Goal: Task Accomplishment & Management: Complete application form

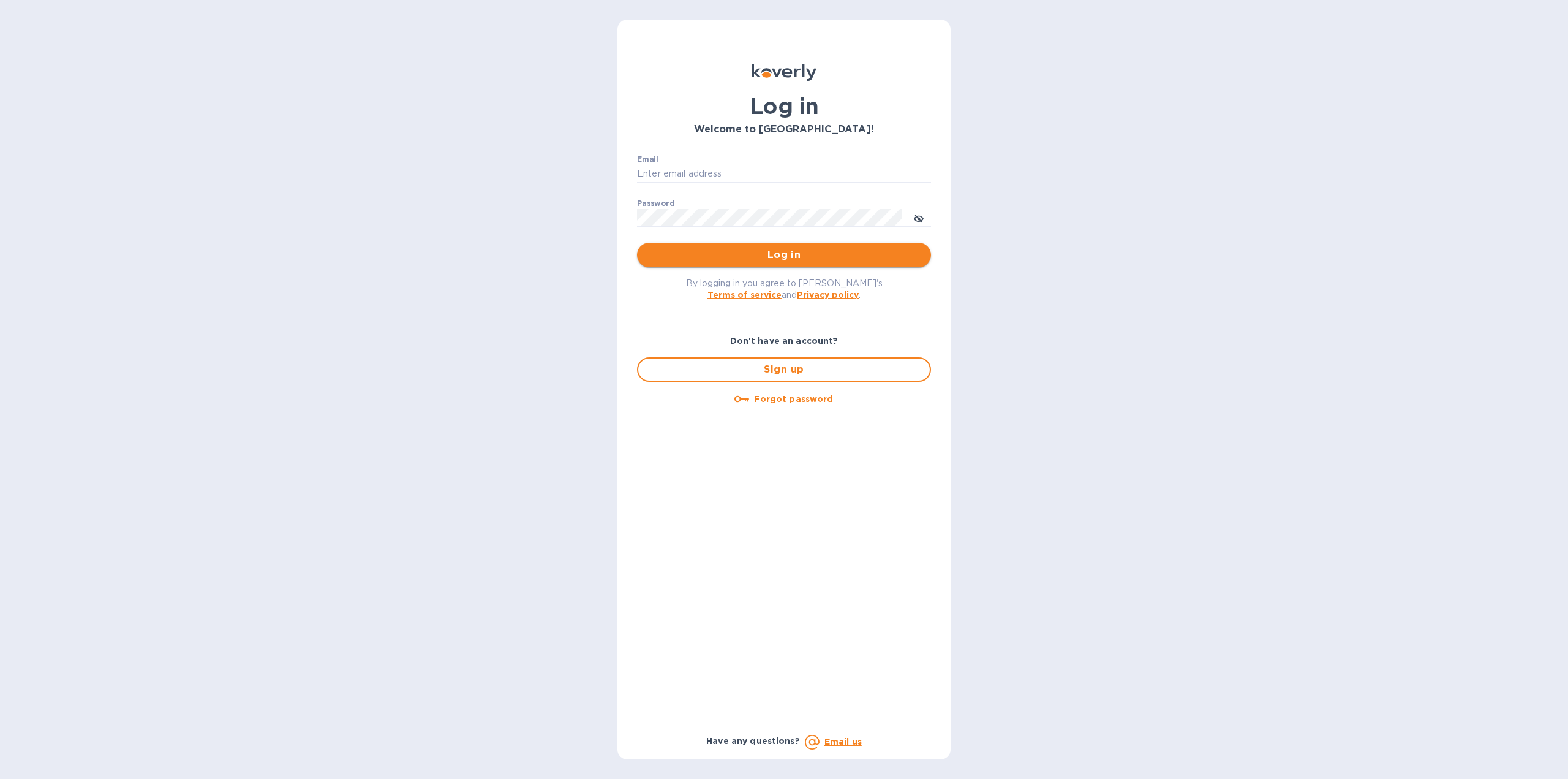
type input "[US_STATE][DOMAIN_NAME][EMAIL_ADDRESS][DOMAIN_NAME]"
click at [713, 258] on span "Log in" at bounding box center [784, 255] width 274 height 15
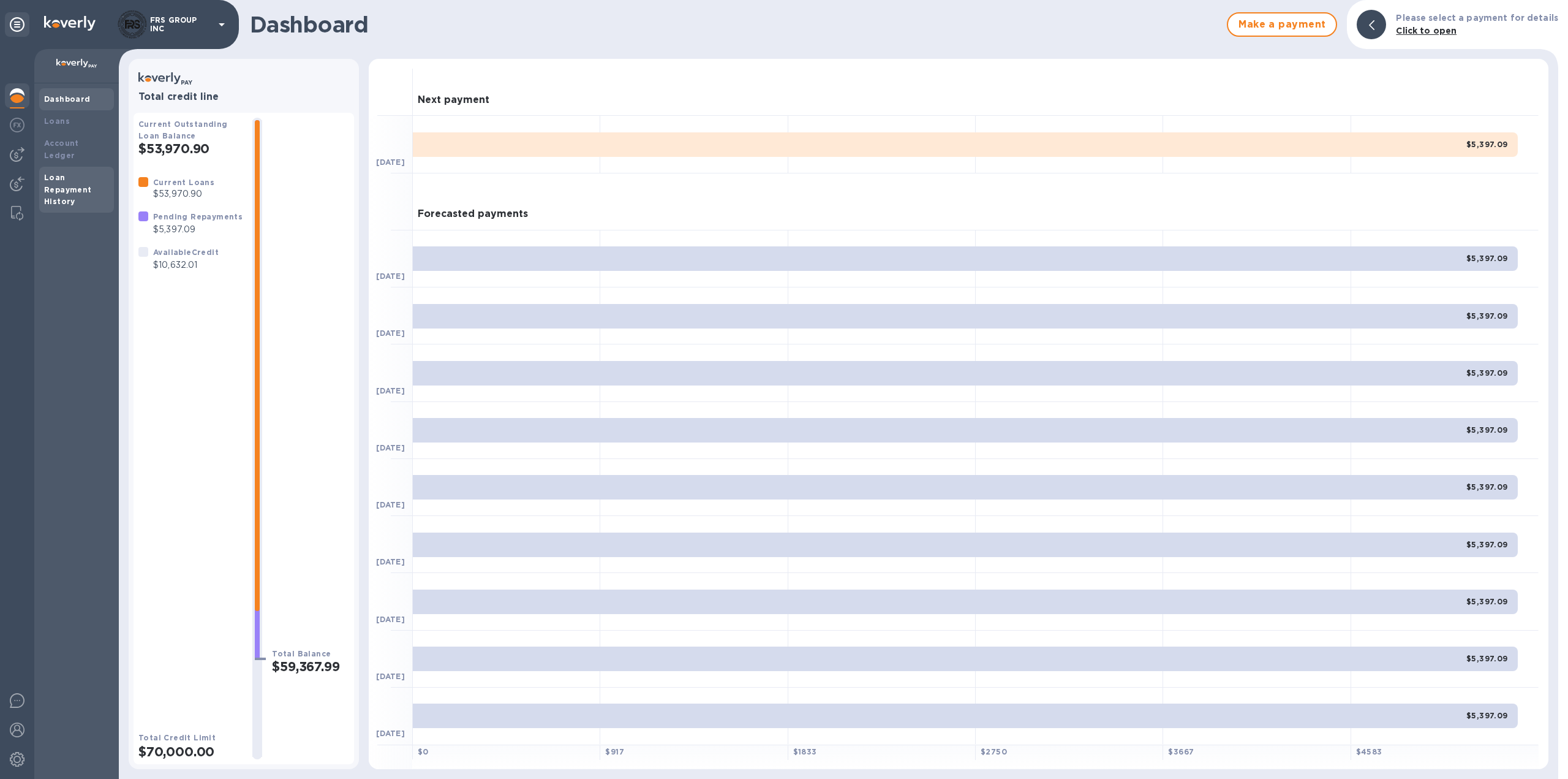
click at [56, 171] on div "Loan Repayment History" at bounding box center [76, 190] width 65 height 37
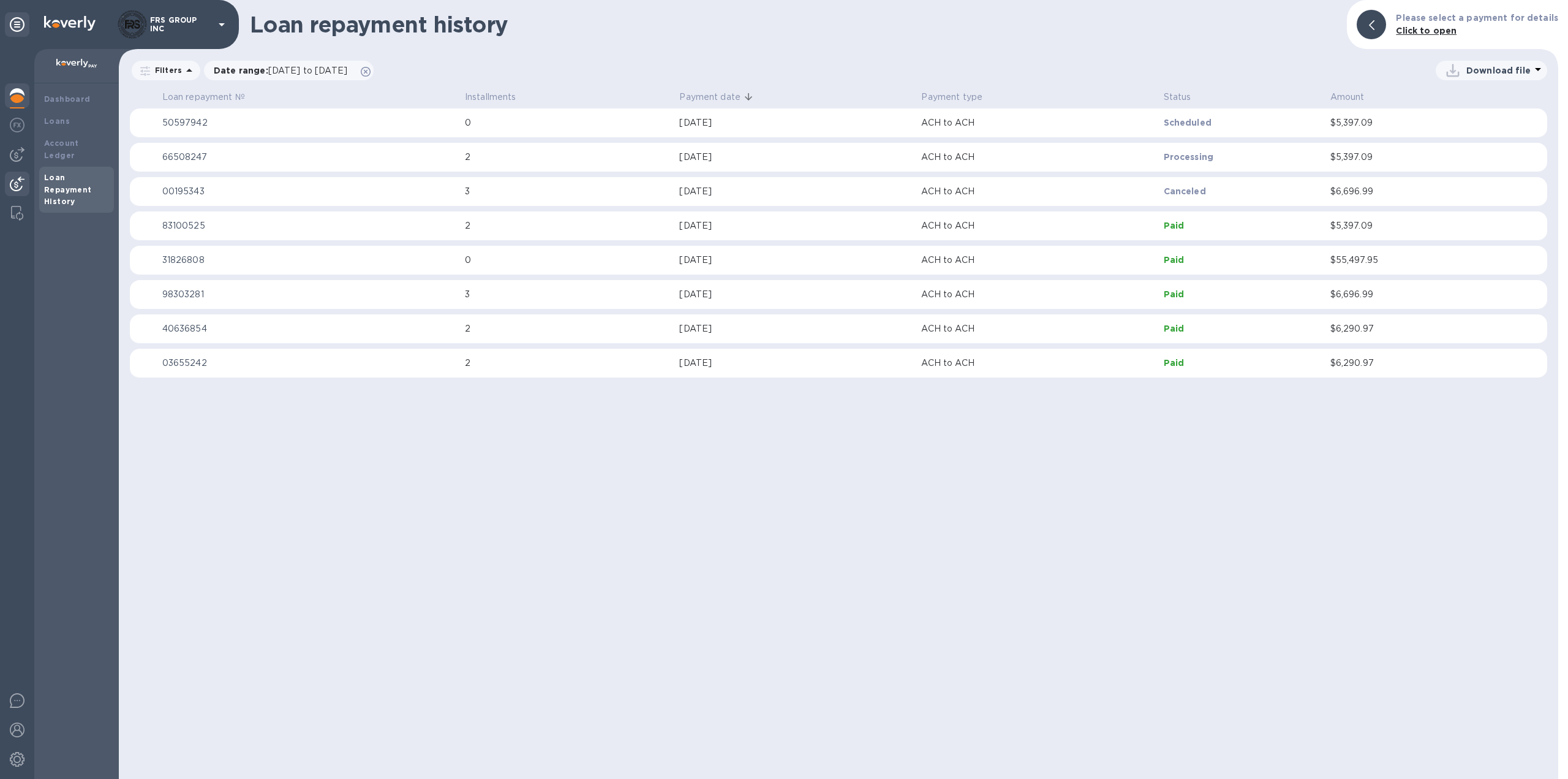
click at [20, 183] on img at bounding box center [17, 184] width 15 height 15
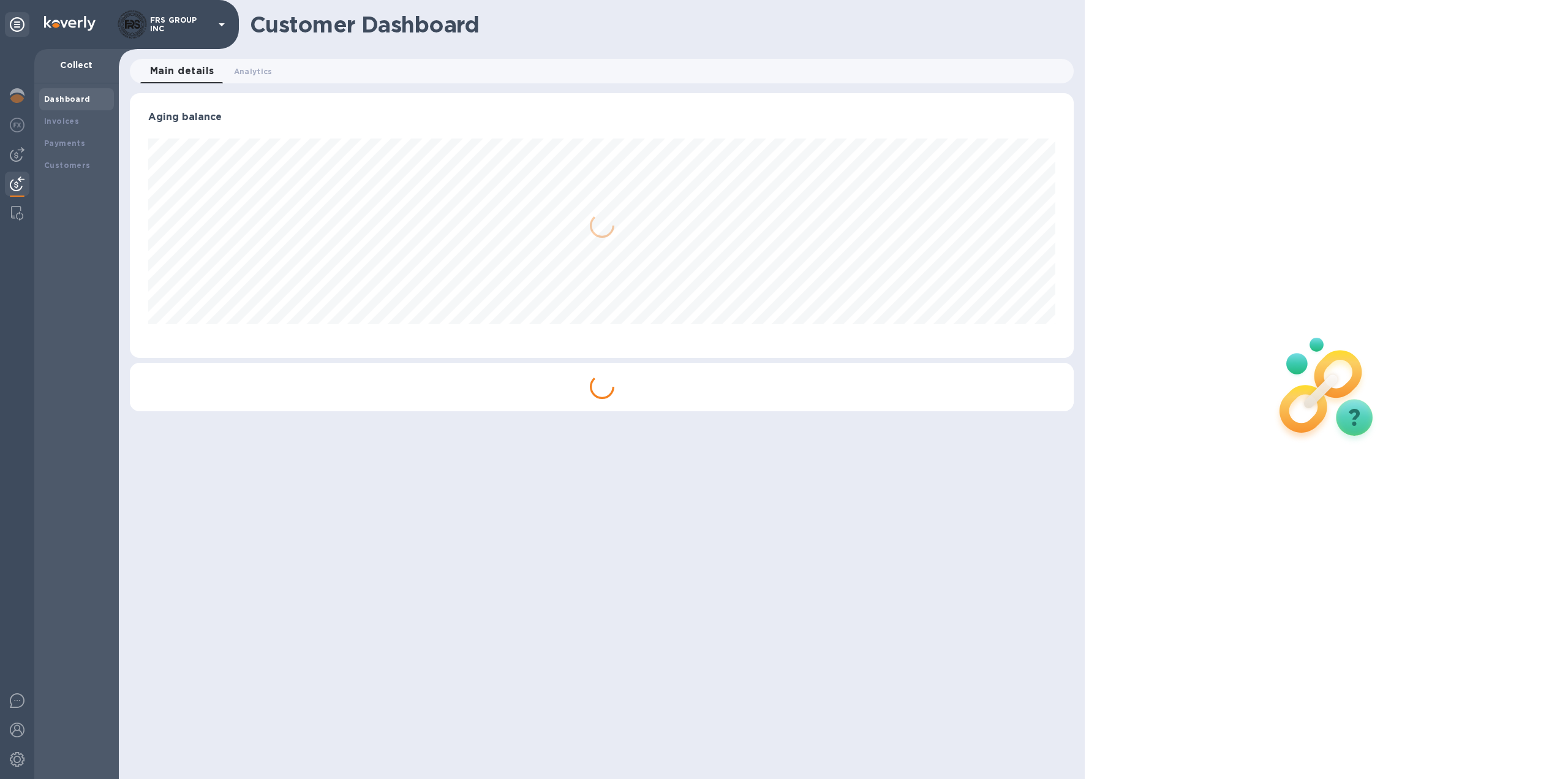
scroll to position [265, 945]
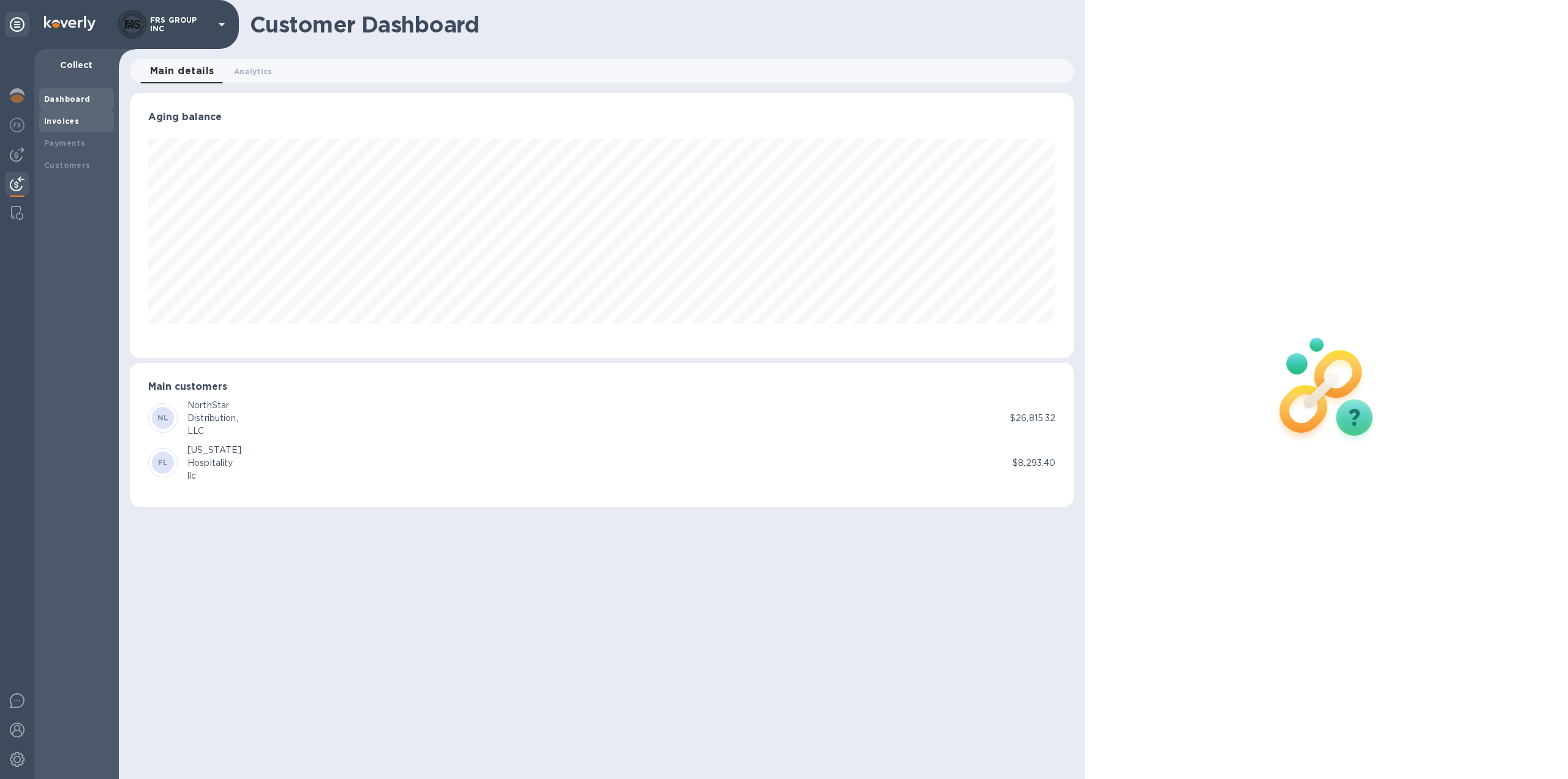
click at [74, 121] on b "Invoices" at bounding box center [62, 120] width 35 height 9
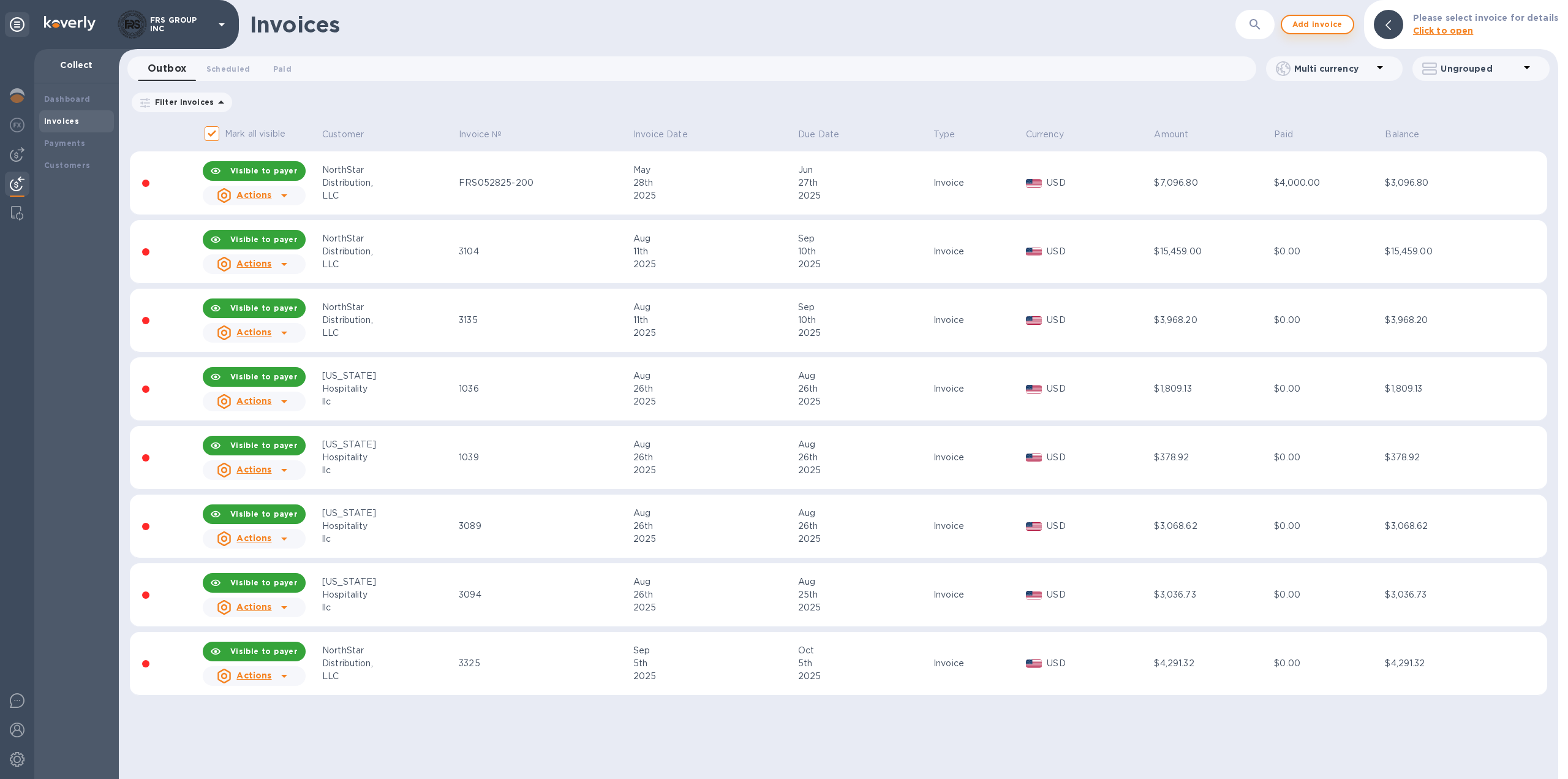
click at [1322, 20] on span "Add invoice" at bounding box center [1318, 25] width 52 height 15
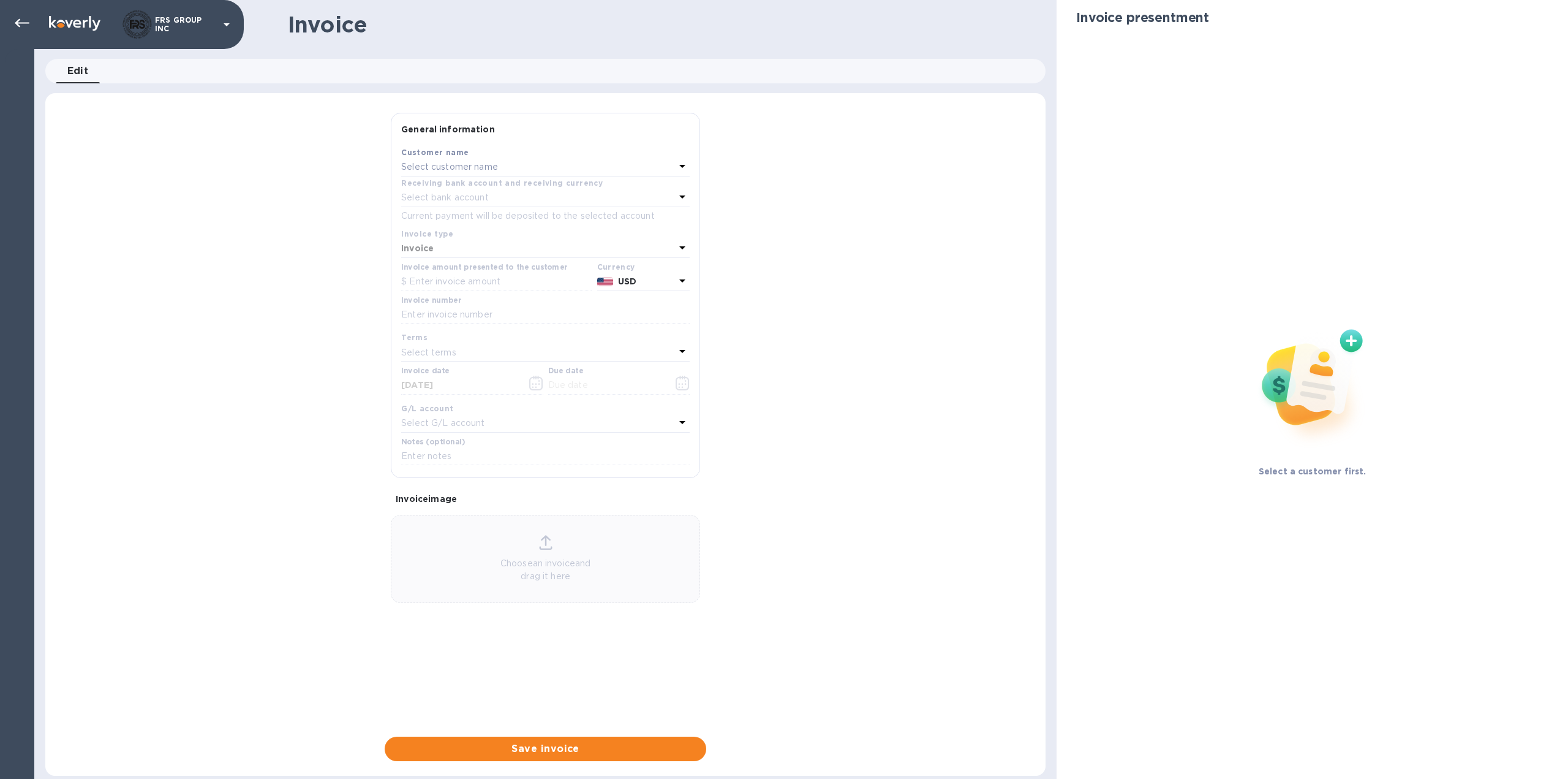
click at [470, 167] on p "Select customer name" at bounding box center [449, 167] width 97 height 13
click at [456, 234] on p "[US_STATE] Hospitality llc" at bounding box center [541, 237] width 259 height 13
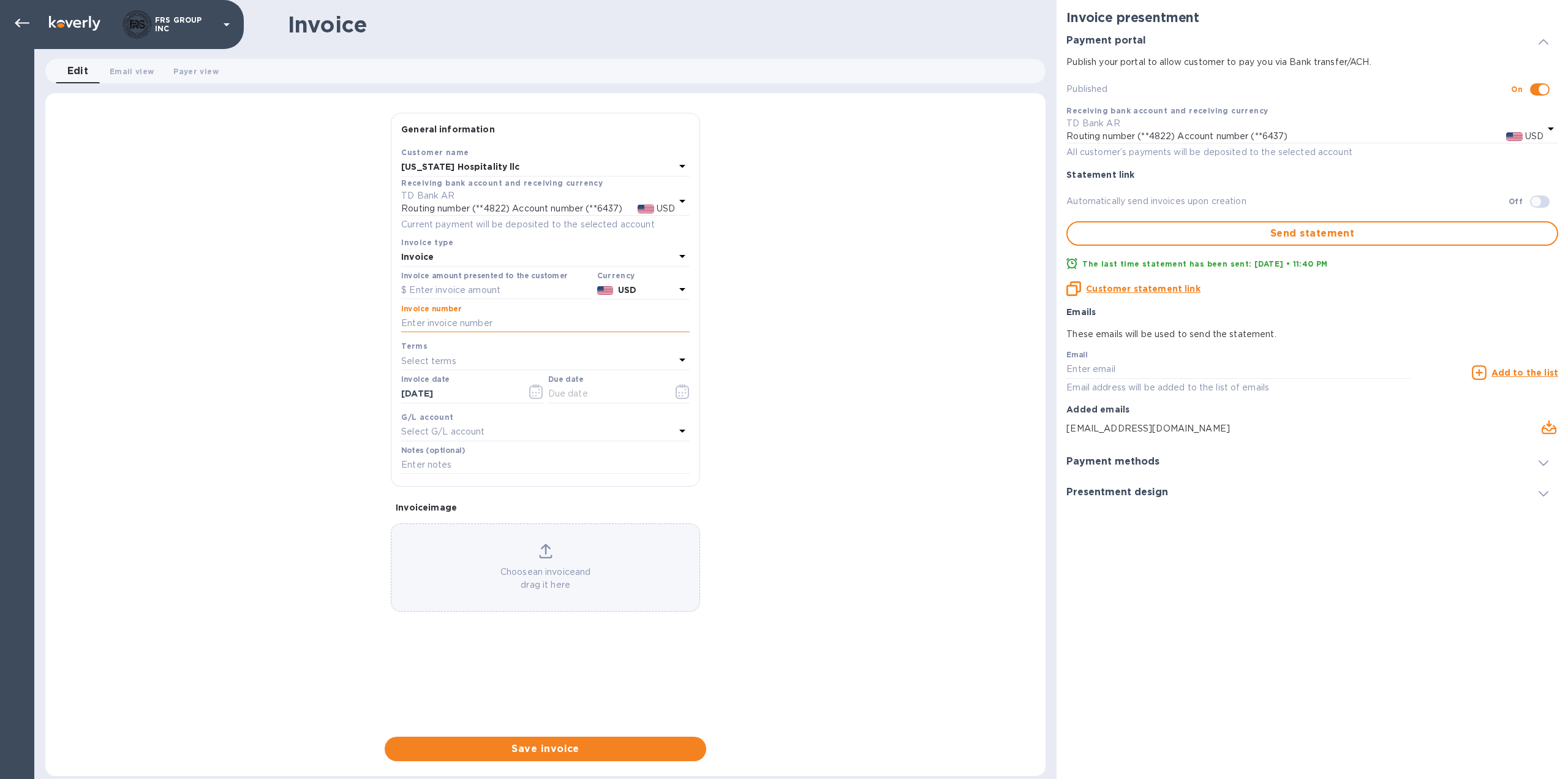
click at [450, 325] on input "text" at bounding box center [545, 324] width 288 height 18
type input "3557"
click at [445, 292] on input "text" at bounding box center [496, 290] width 191 height 18
type input "2,160.00"
click at [480, 361] on div "Select terms" at bounding box center [538, 361] width 274 height 18
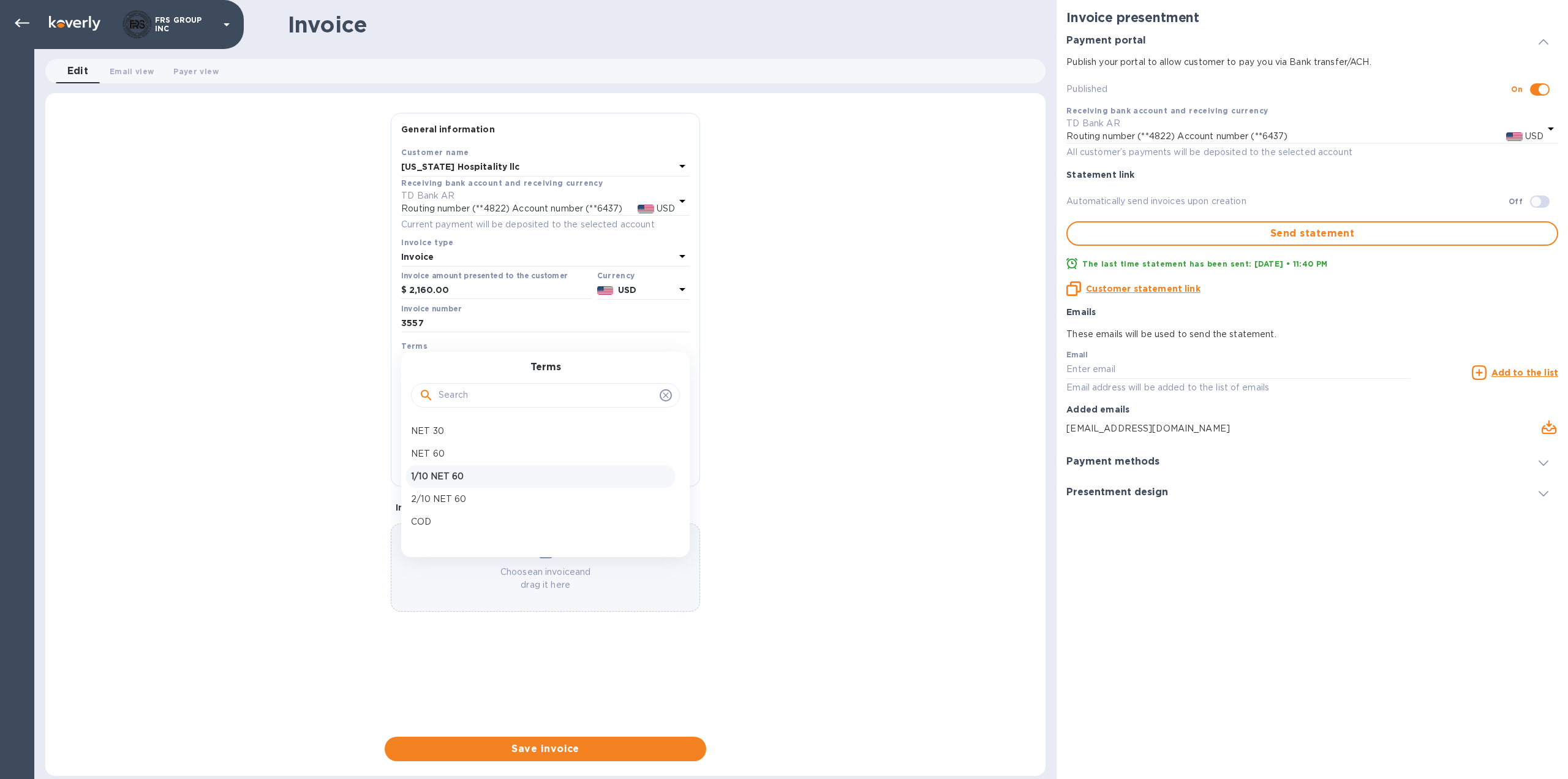
click at [436, 476] on p "1/10 NET 60" at bounding box center [541, 477] width 259 height 13
click at [583, 397] on input "[DATE]" at bounding box center [606, 394] width 116 height 18
click at [681, 393] on icon "button" at bounding box center [683, 391] width 14 height 15
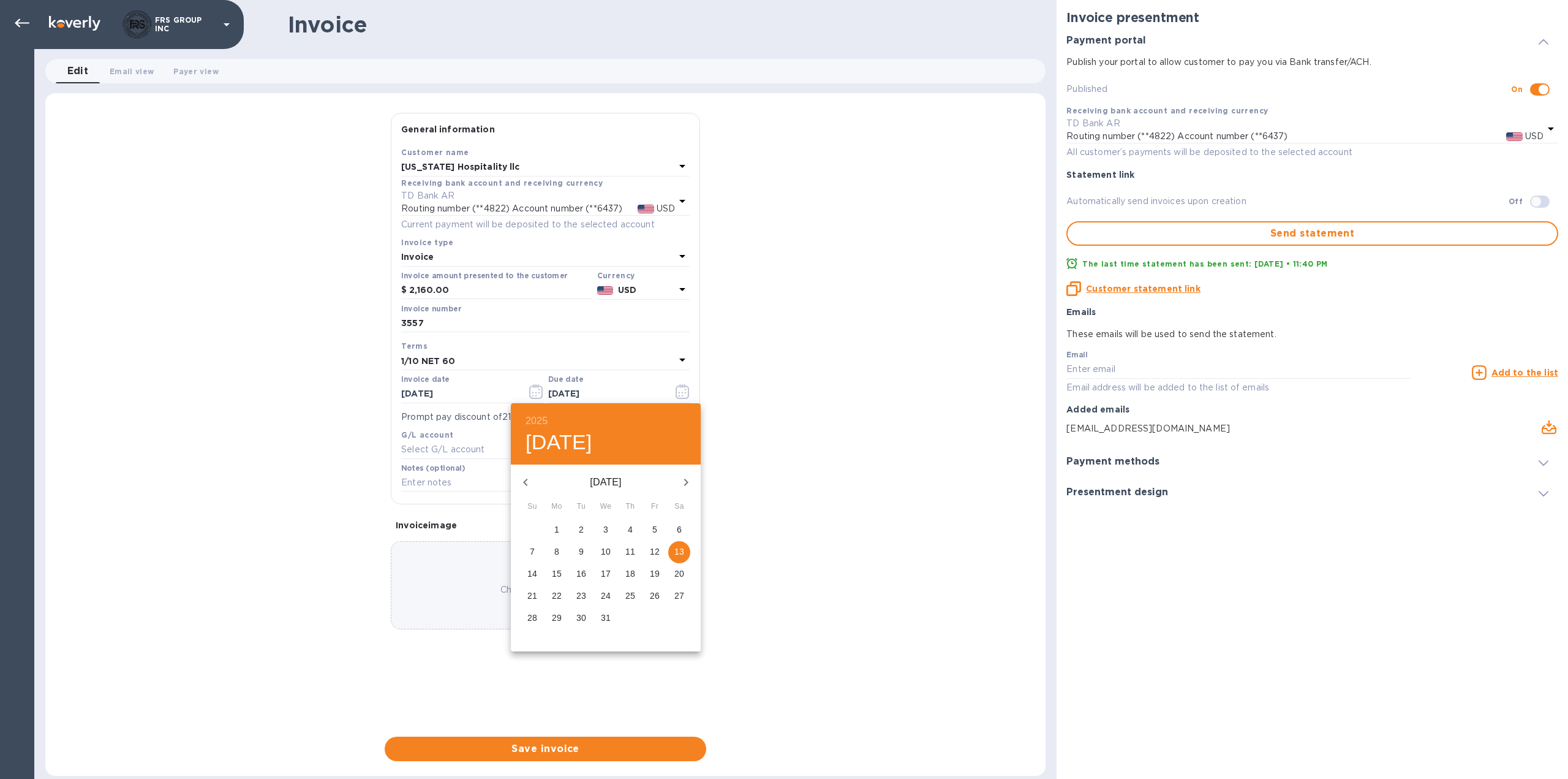
click at [525, 478] on icon "button" at bounding box center [526, 482] width 15 height 15
click at [525, 478] on div "[DATE]" at bounding box center [606, 482] width 190 height 29
click at [526, 484] on div "[DATE]" at bounding box center [606, 482] width 190 height 29
click at [654, 593] on p "24" at bounding box center [654, 595] width 10 height 12
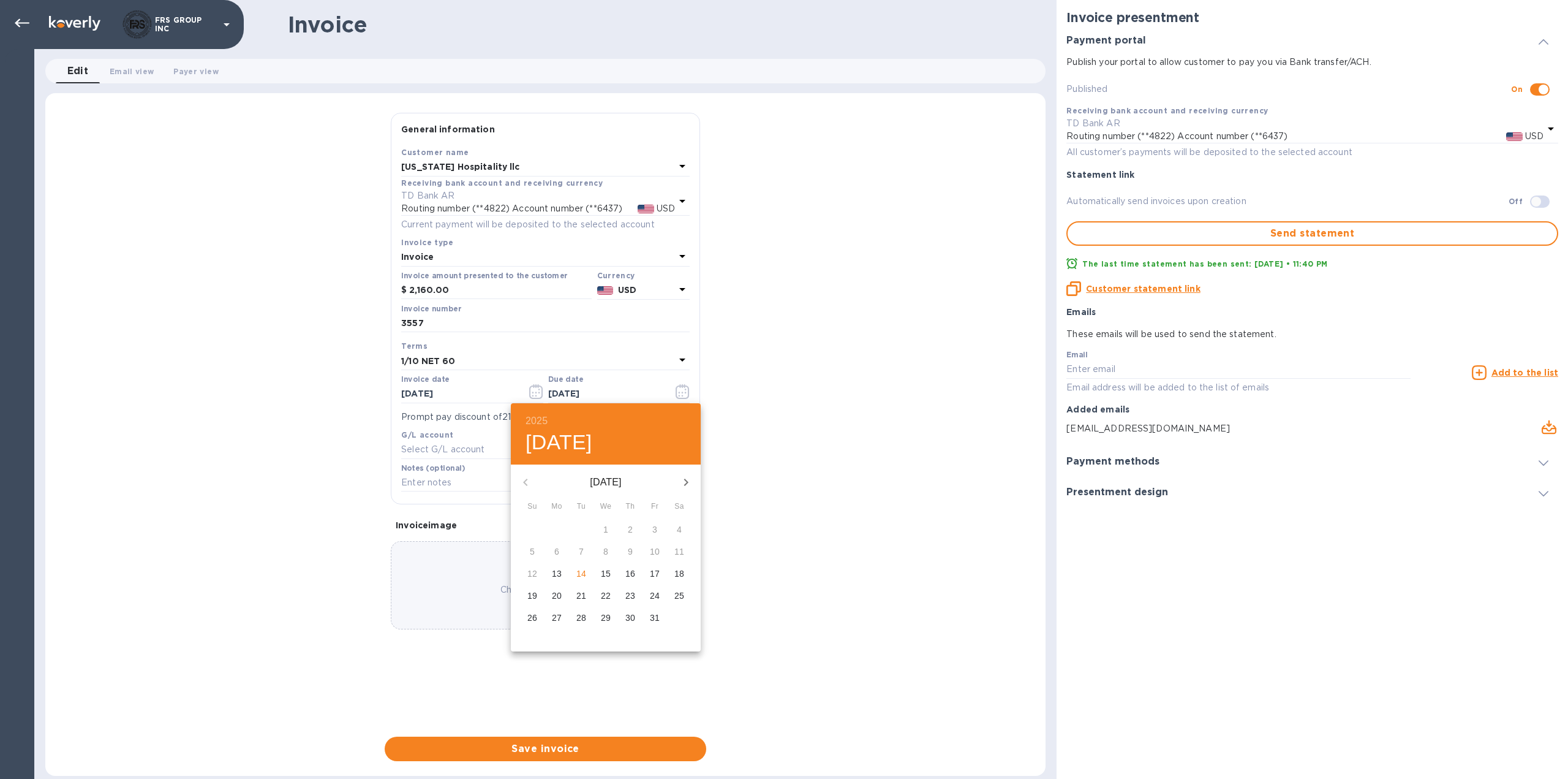
type input "[DATE]"
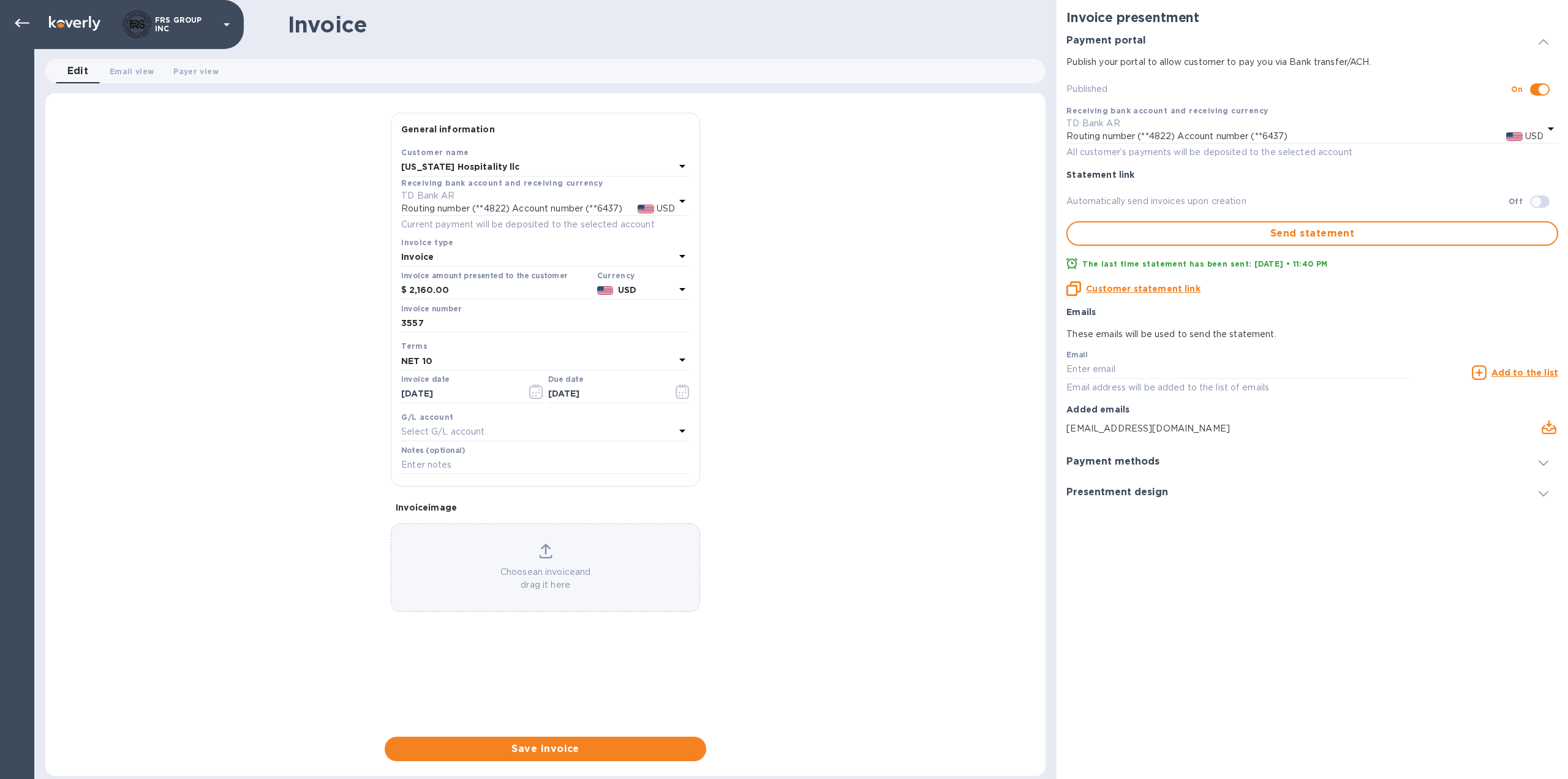
click at [551, 567] on p "Choose an invoice and drag it here" at bounding box center [545, 578] width 309 height 25
click at [585, 746] on span "Save invoice" at bounding box center [546, 748] width 302 height 15
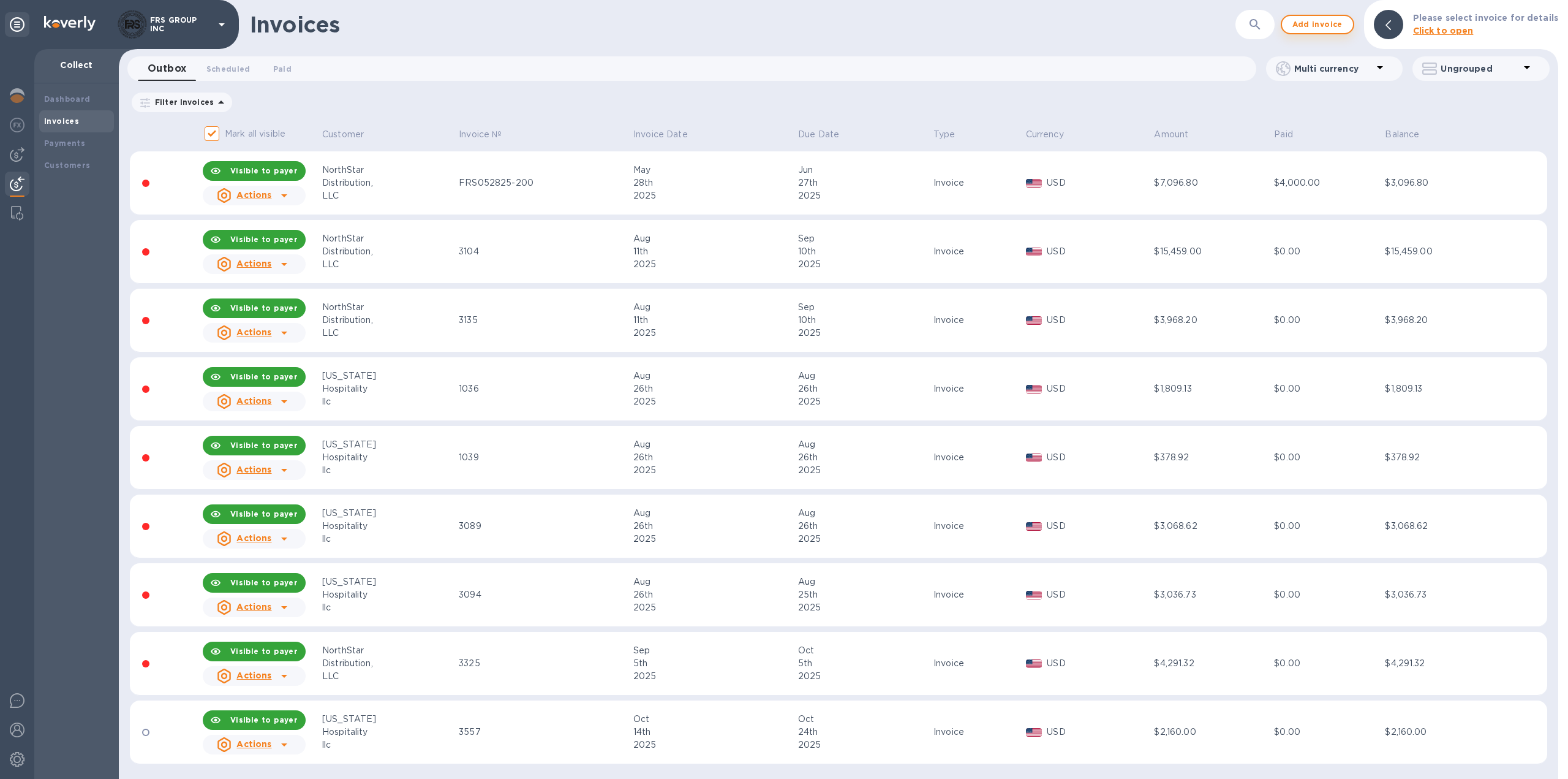
click at [1317, 27] on span "Add invoice" at bounding box center [1318, 25] width 52 height 15
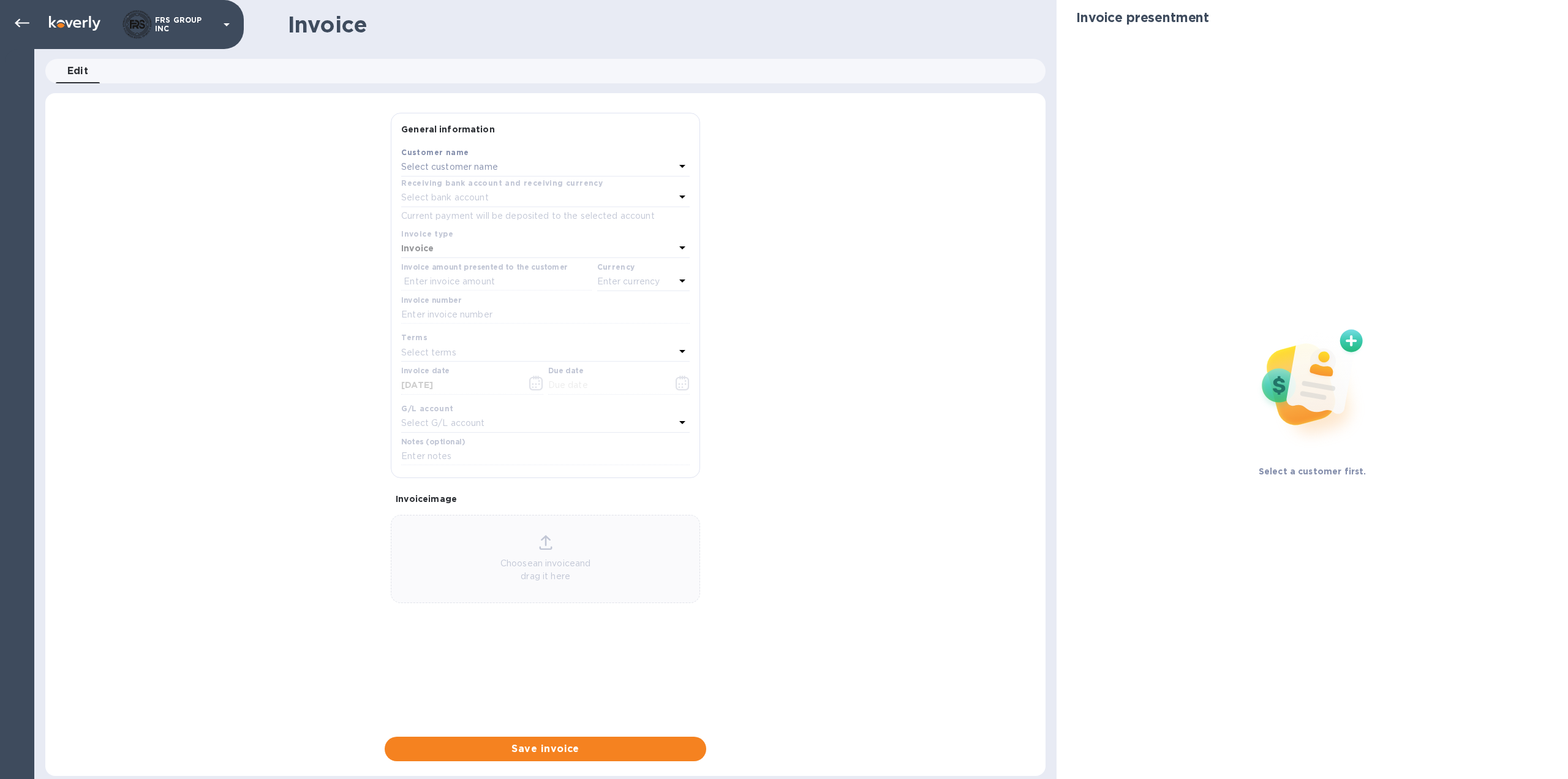
click at [468, 167] on p "Select customer name" at bounding box center [449, 167] width 97 height 13
click at [463, 237] on p "[US_STATE] Hospitality llc" at bounding box center [541, 237] width 259 height 13
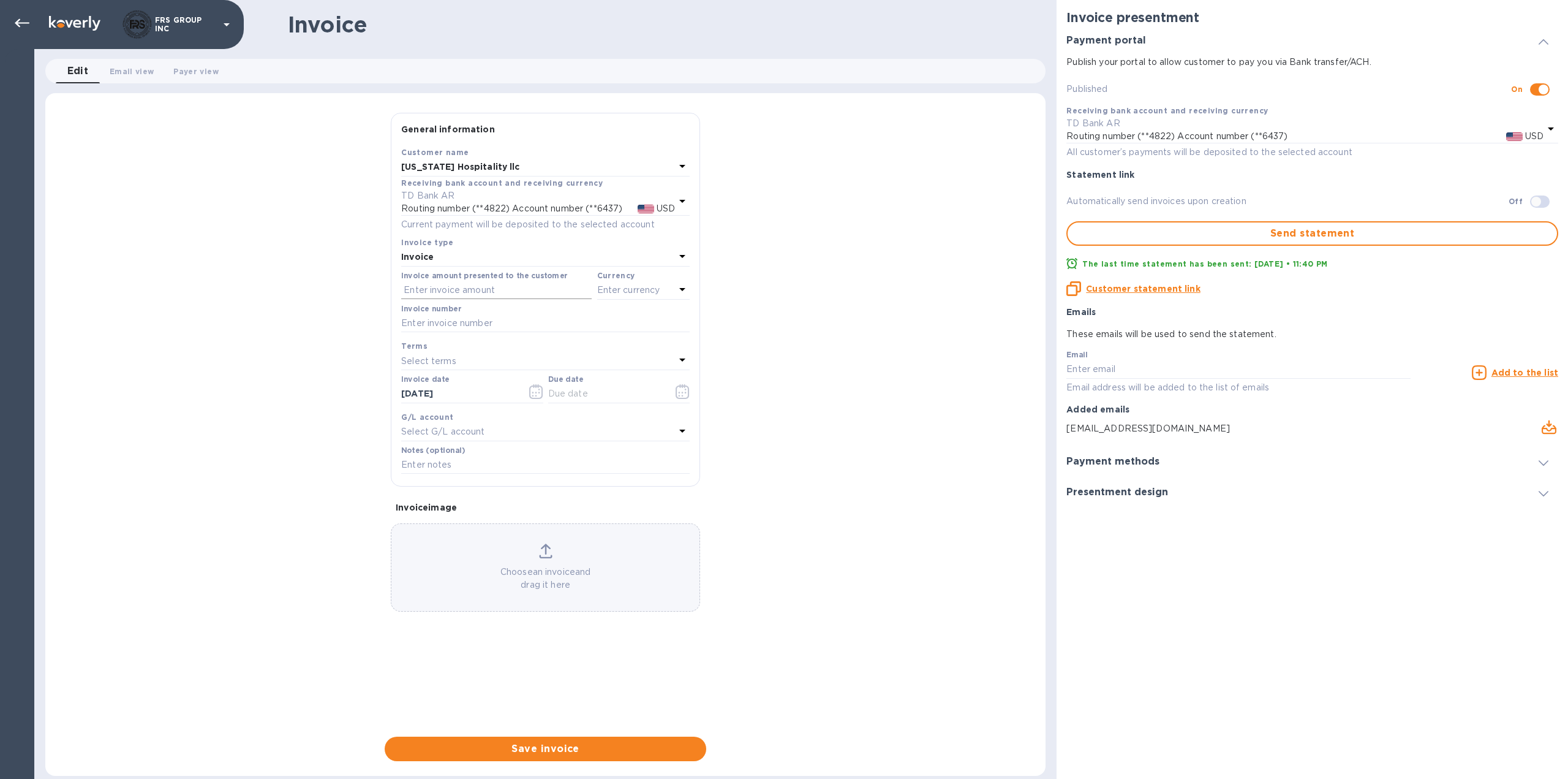
click at [450, 286] on input "text" at bounding box center [496, 290] width 191 height 18
paste input "2,160.00"
type input "2,160.00"
click at [461, 321] on input "text" at bounding box center [545, 324] width 288 height 18
type input "3558"
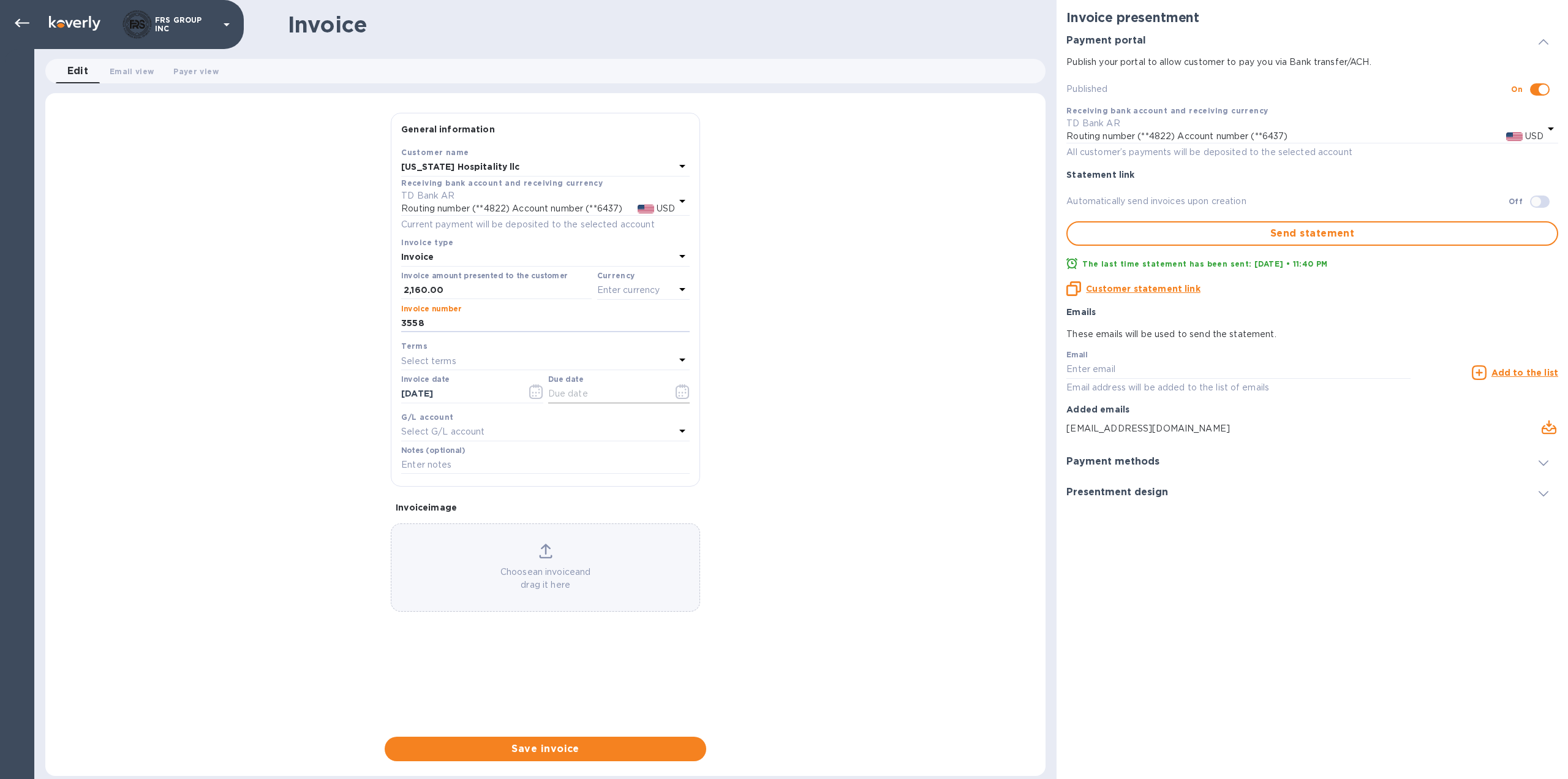
click at [587, 396] on input "text" at bounding box center [606, 394] width 116 height 18
click at [681, 393] on icon "button" at bounding box center [683, 391] width 14 height 15
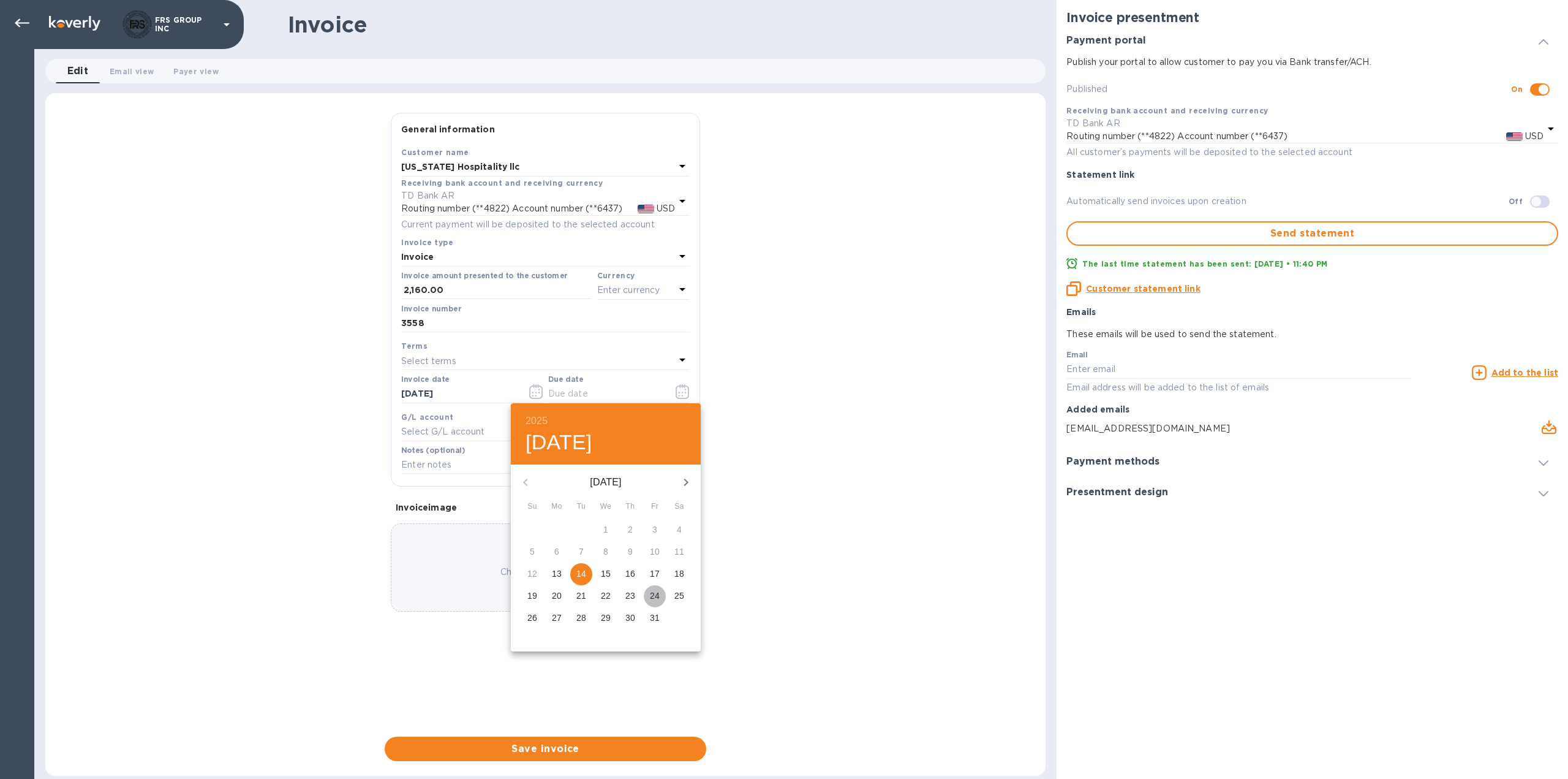
click at [654, 596] on p "24" at bounding box center [654, 595] width 10 height 12
type input "[DATE]"
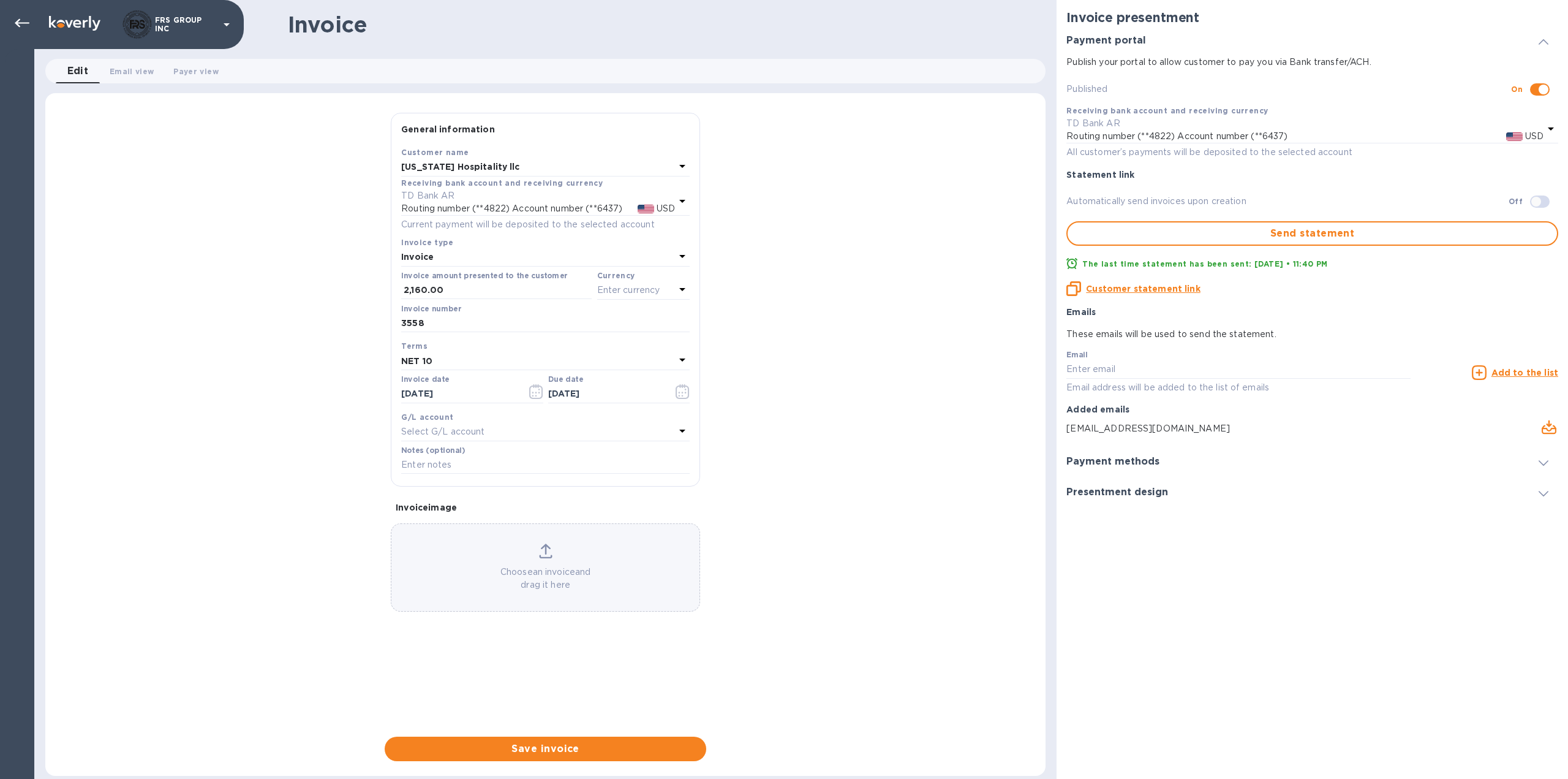
click at [548, 579] on p "Choose an invoice and drag it here" at bounding box center [545, 578] width 309 height 25
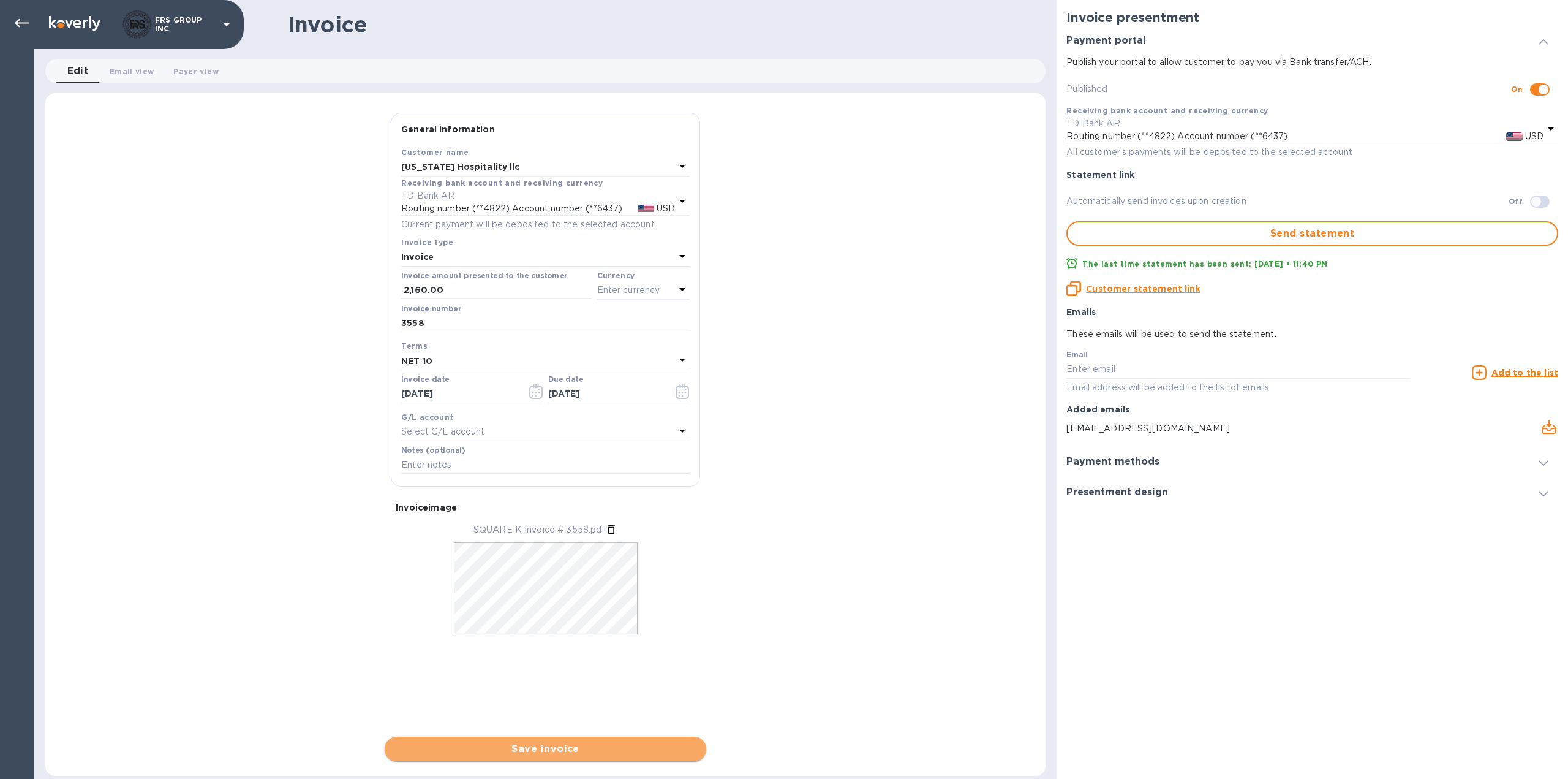
click at [559, 750] on span "Save invoice" at bounding box center [546, 748] width 302 height 15
click at [553, 751] on span "Save invoice" at bounding box center [546, 748] width 302 height 15
click at [785, 501] on div "General information Save Customer name [US_STATE] Hospitality llc Receiving ban…" at bounding box center [546, 436] width 1000 height 648
click at [654, 288] on p "Enter currency" at bounding box center [629, 290] width 63 height 13
click at [514, 319] on p "USD" at bounding box center [509, 321] width 18 height 13
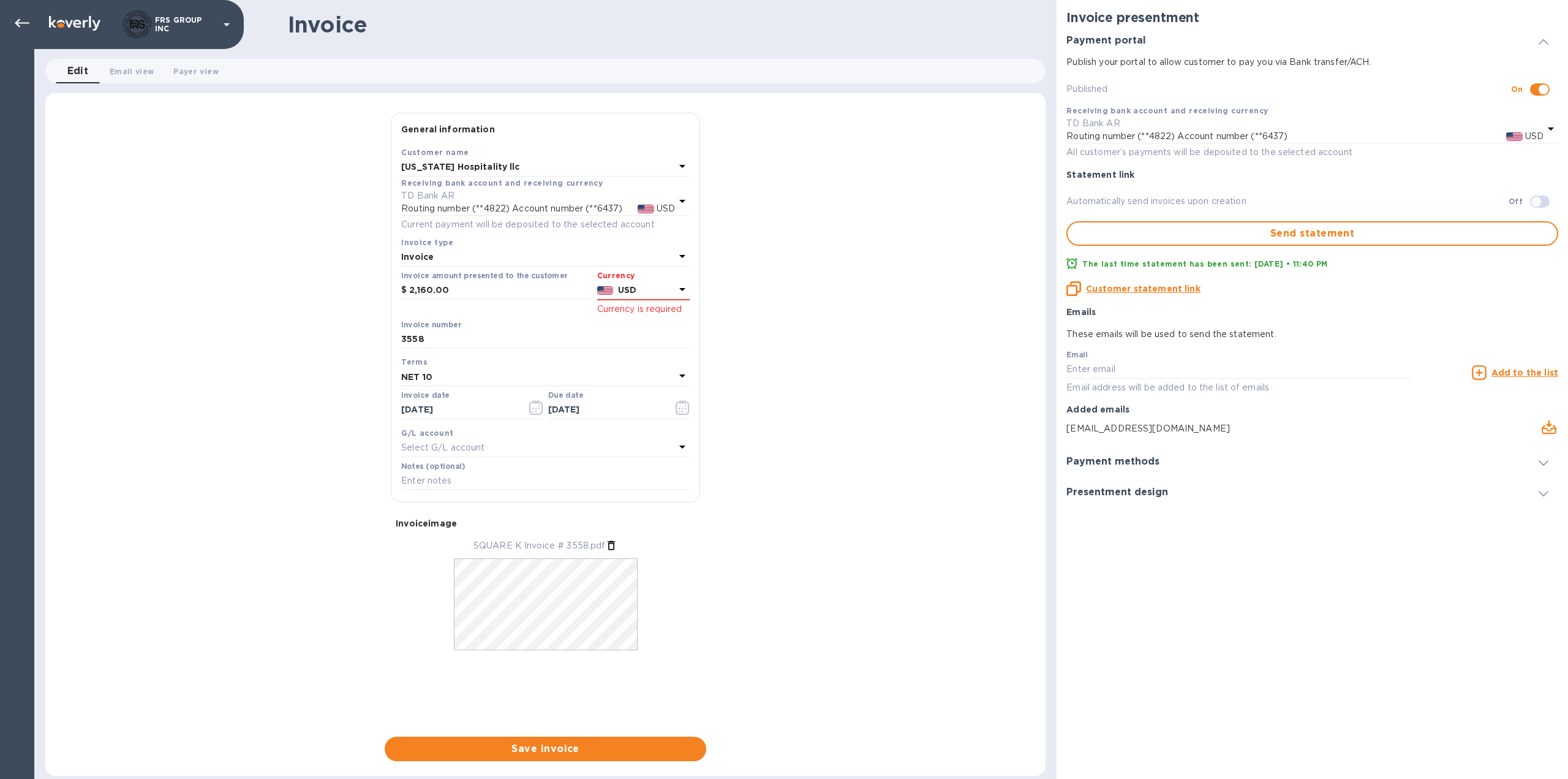
click at [813, 372] on div "General information Save Customer name [US_STATE] Hospitality llc Receiving ban…" at bounding box center [546, 436] width 1000 height 648
click at [547, 290] on input "2,160.00" at bounding box center [501, 290] width 183 height 18
click at [637, 295] on p "USD" at bounding box center [646, 290] width 57 height 13
click at [785, 339] on div "General information Save Customer name [US_STATE] Hospitality llc Receiving ban…" at bounding box center [546, 436] width 1000 height 648
click at [646, 287] on p "USD" at bounding box center [646, 290] width 57 height 13
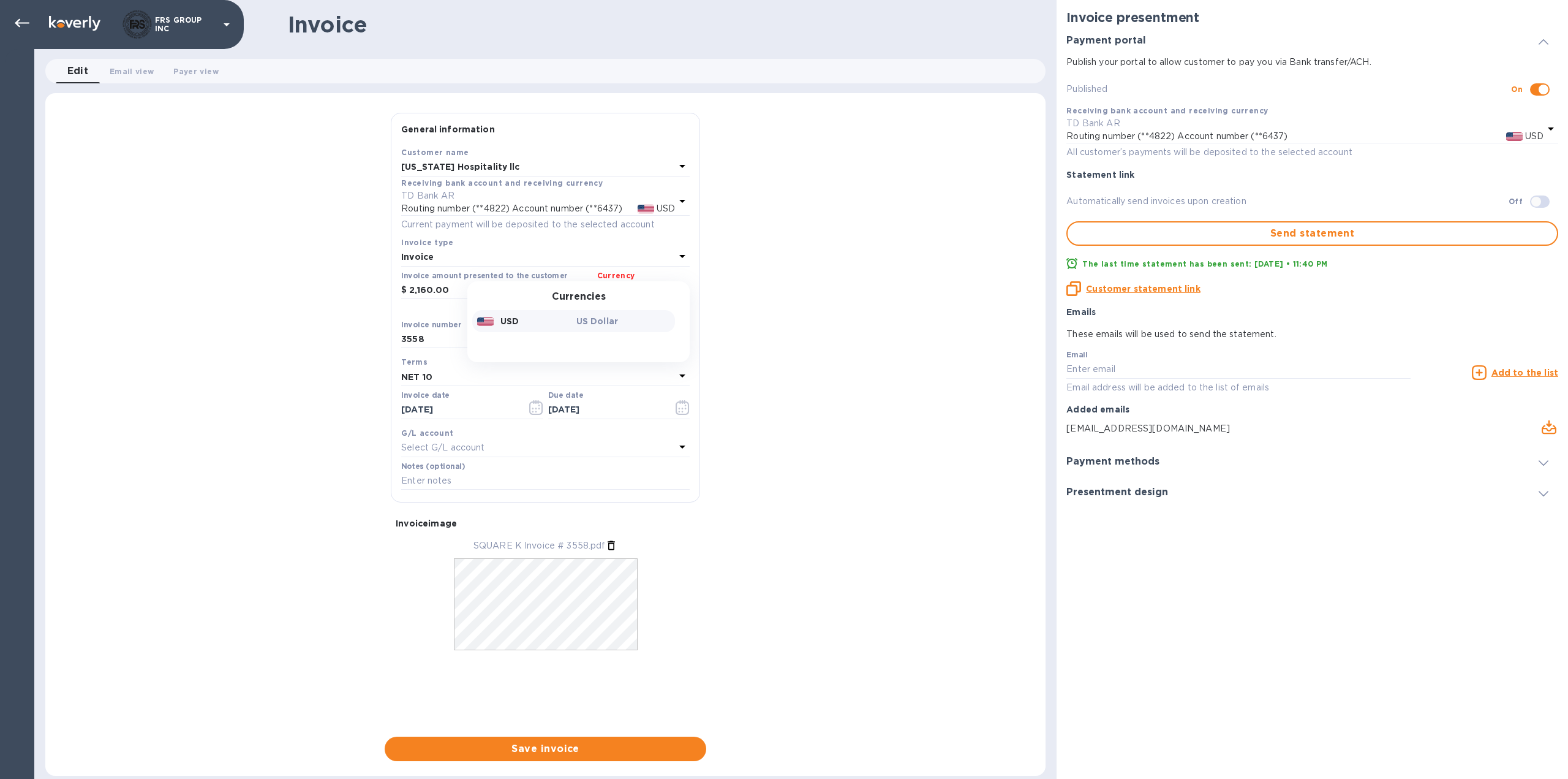
click at [636, 317] on p "US Dollar" at bounding box center [623, 321] width 94 height 12
click at [755, 317] on div "General information Save Customer name [US_STATE] Hospitality llc Receiving ban…" at bounding box center [546, 436] width 1000 height 648
click at [490, 286] on input "2,160.00" at bounding box center [501, 290] width 183 height 18
drag, startPoint x: 448, startPoint y: 290, endPoint x: 365, endPoint y: 287, distance: 83.1
click at [365, 287] on div "General information Save Customer name [US_STATE] Hospitality llc Receiving ban…" at bounding box center [546, 436] width 1000 height 648
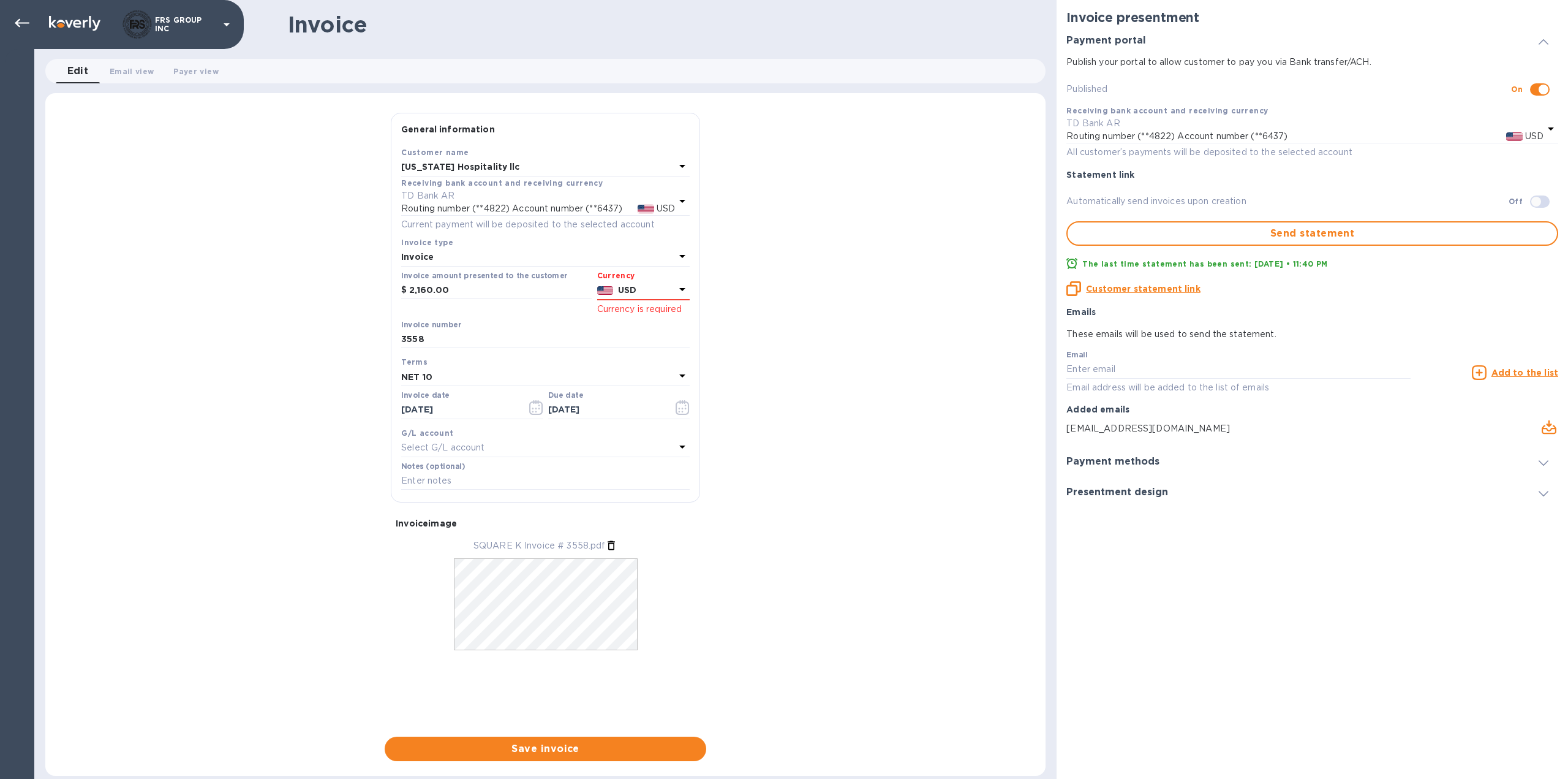
click at [879, 371] on div "General information Save Customer name [US_STATE] Hospitality llc Receiving ban…" at bounding box center [546, 436] width 1000 height 648
click at [476, 339] on input "3558" at bounding box center [545, 339] width 288 height 18
click at [699, 625] on div "SQUARE K Invoice # 3558.pdf" at bounding box center [546, 607] width 309 height 135
click at [577, 755] on span "Save invoice" at bounding box center [546, 748] width 302 height 15
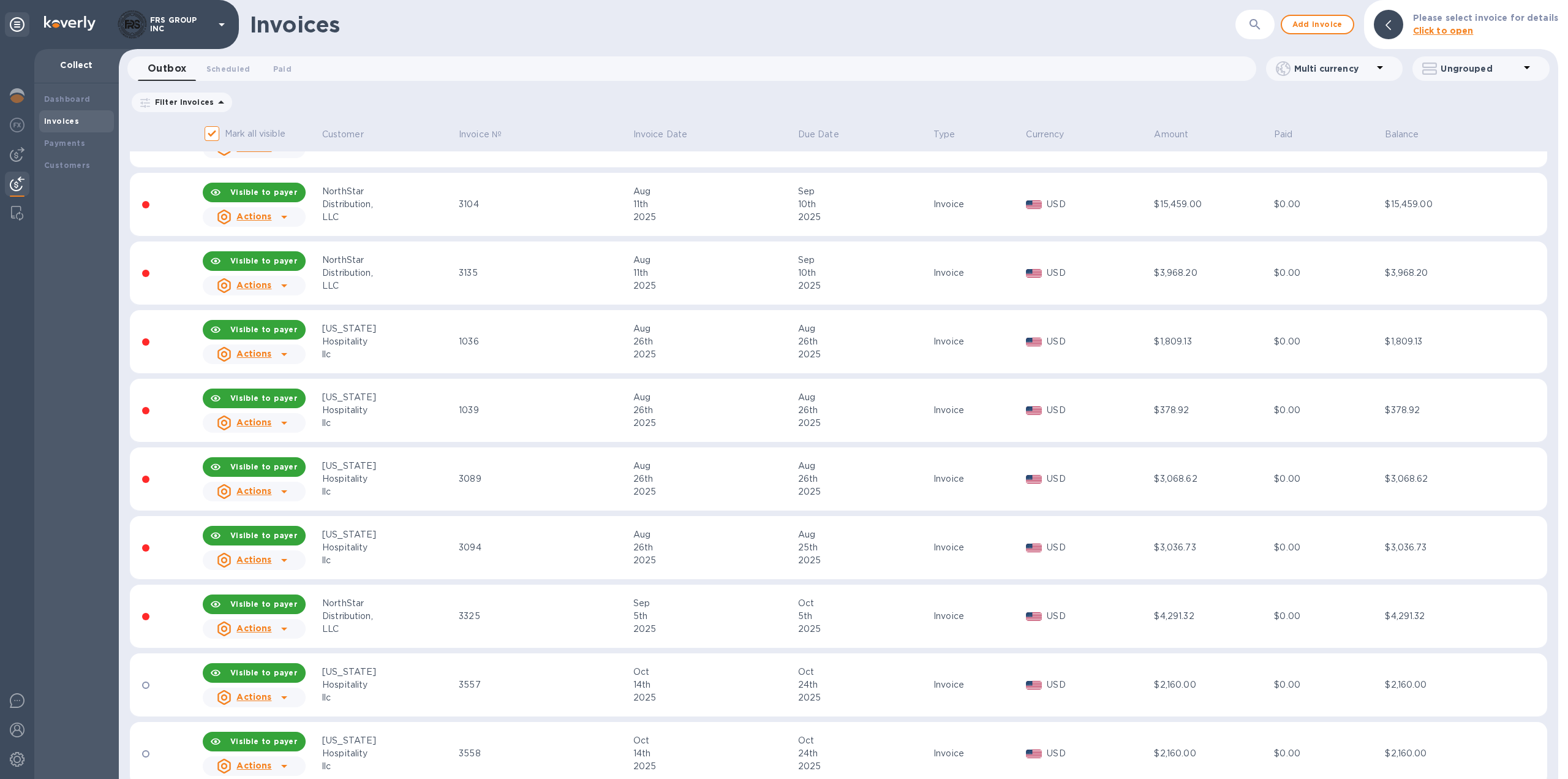
scroll to position [69, 0]
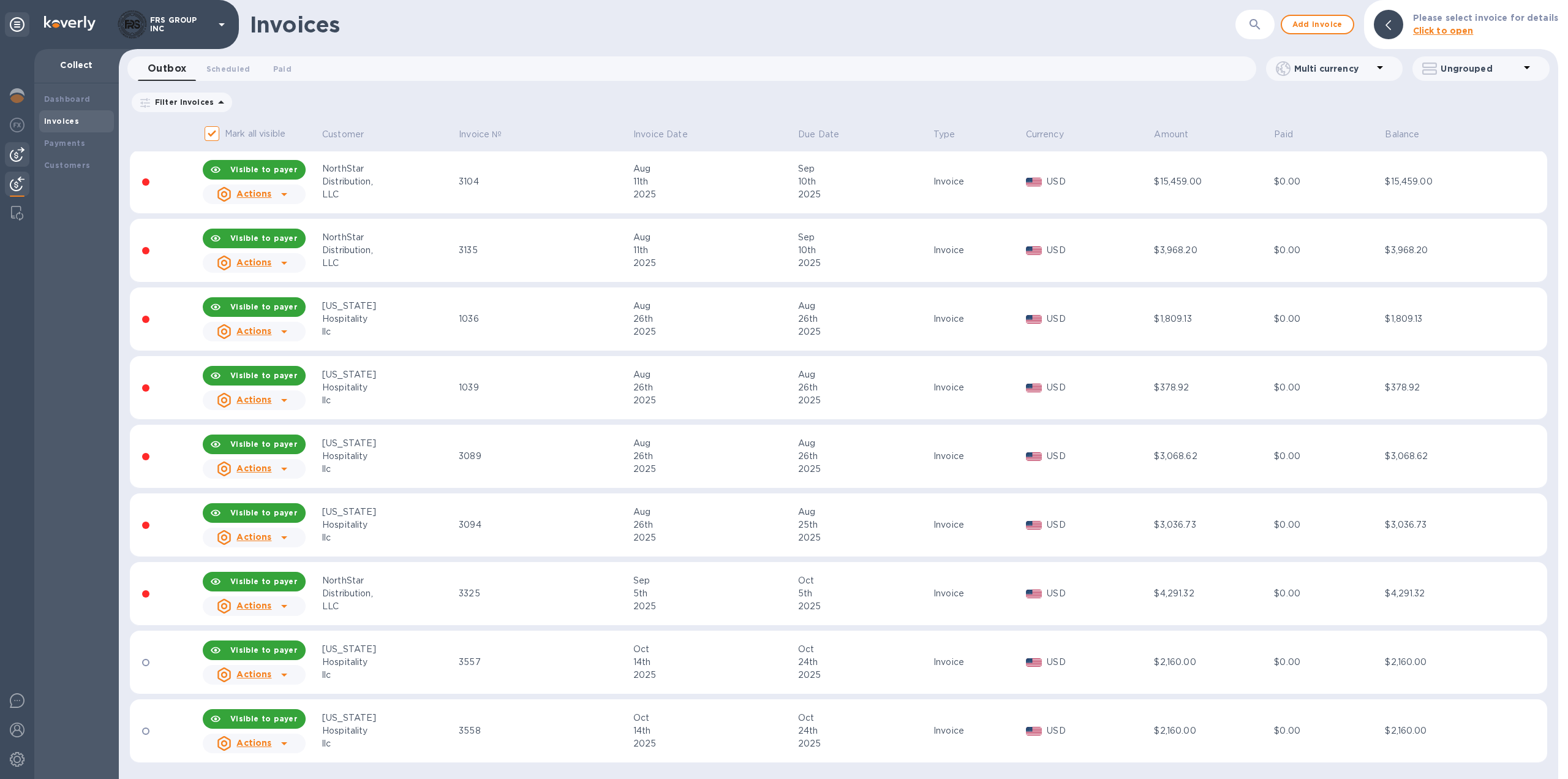
click at [18, 151] on img at bounding box center [17, 154] width 15 height 15
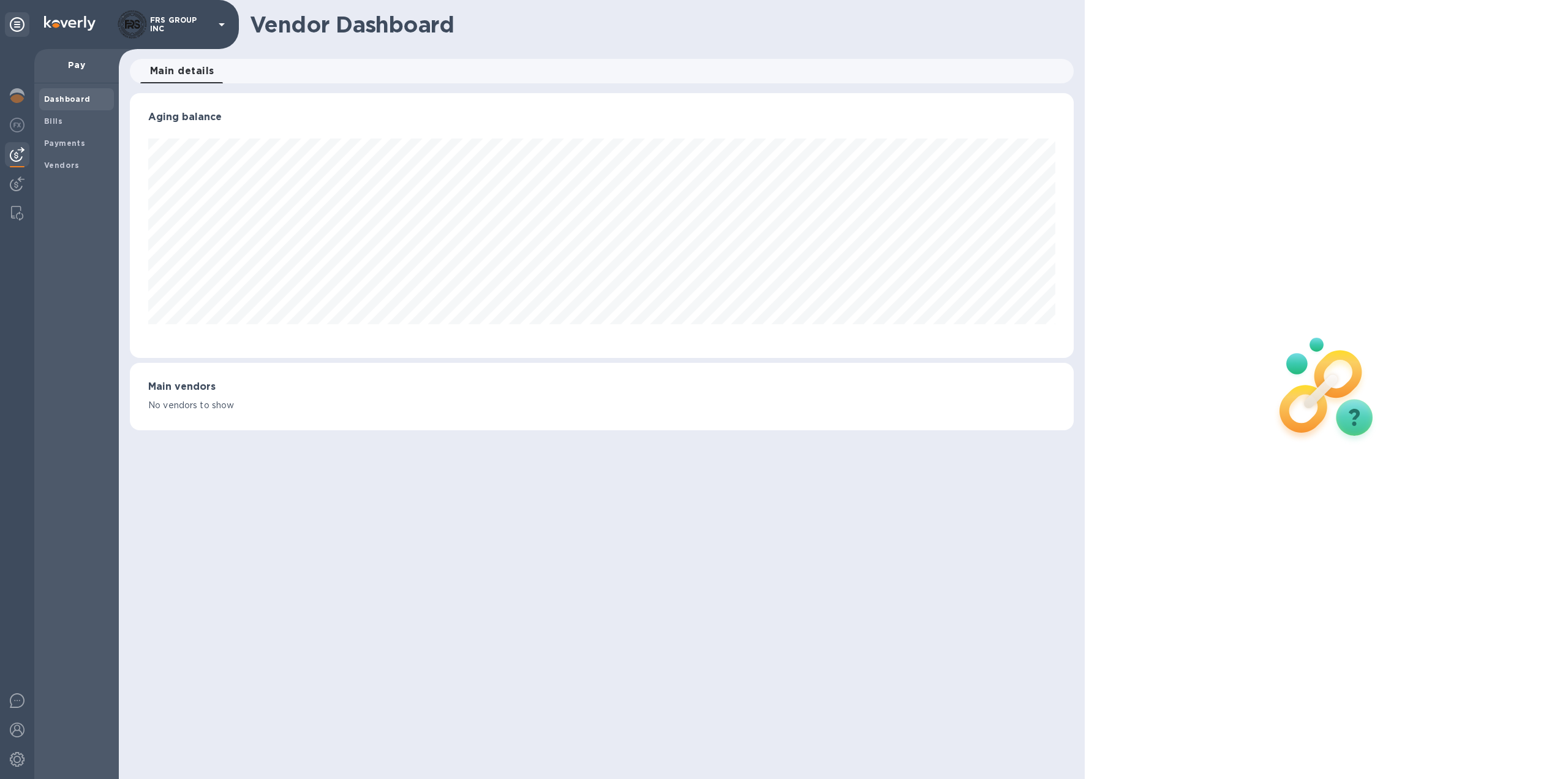
scroll to position [265, 945]
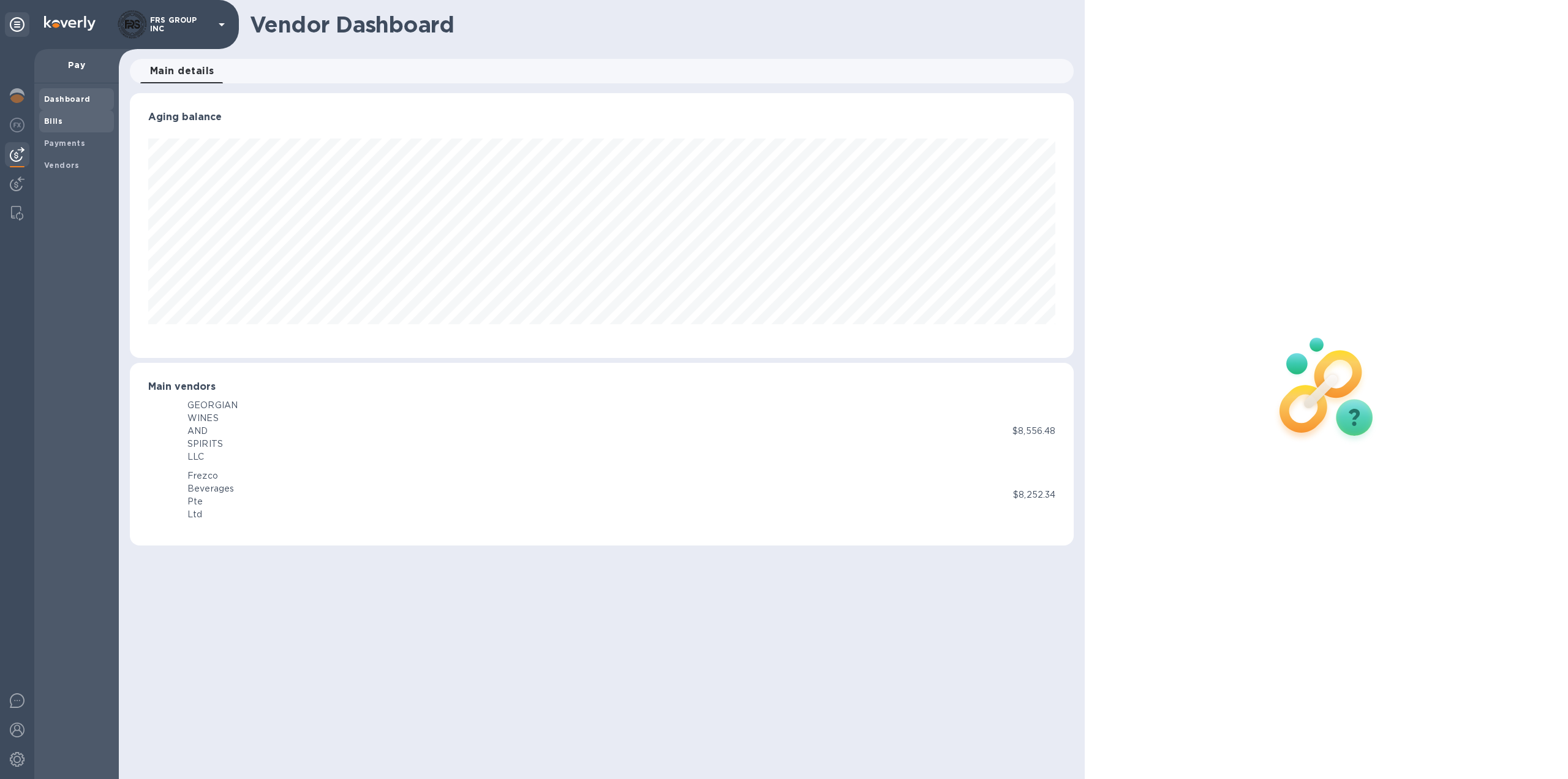
click at [64, 118] on span "Bills" at bounding box center [76, 121] width 65 height 12
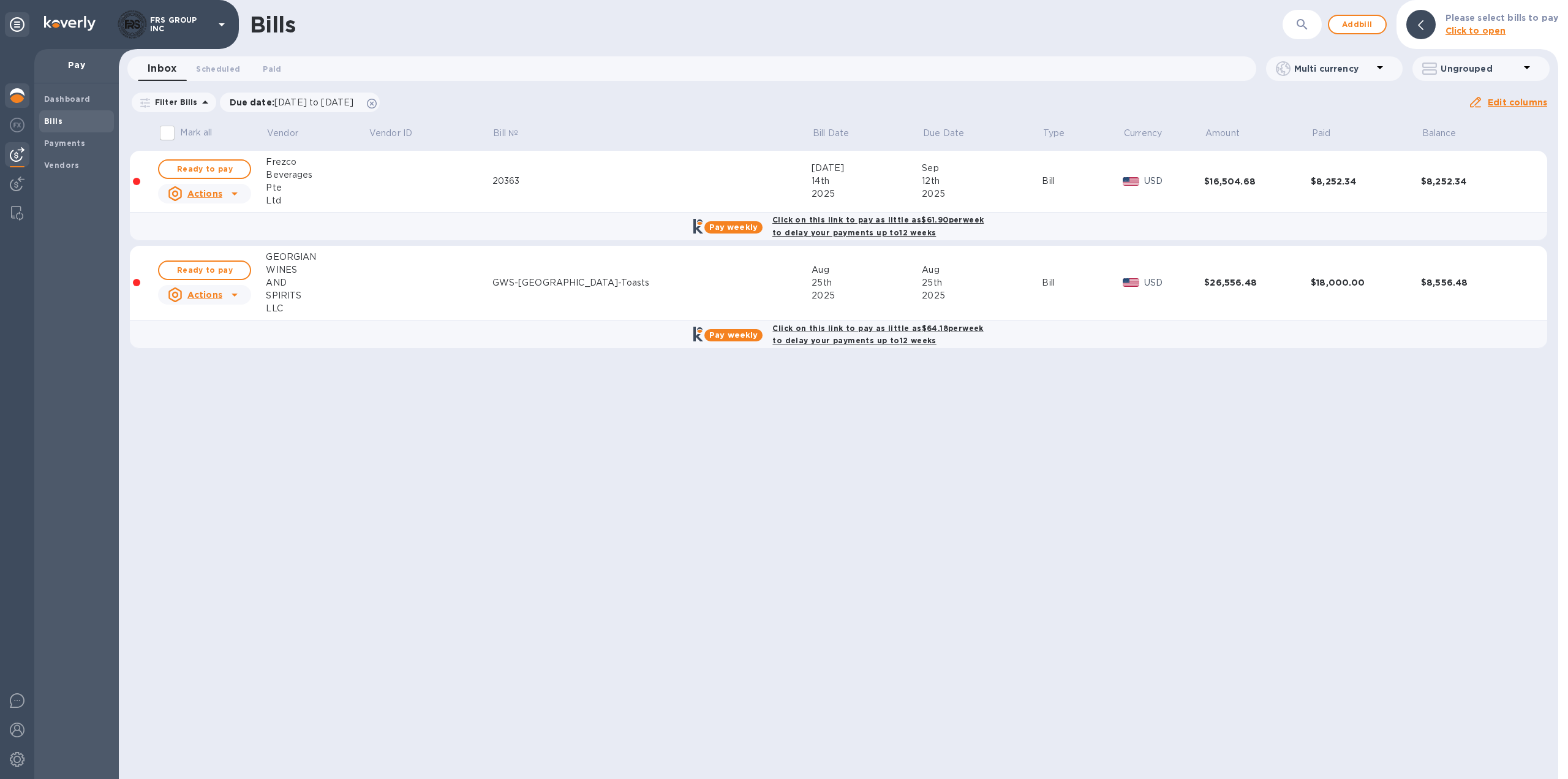
click at [15, 96] on img at bounding box center [17, 95] width 15 height 15
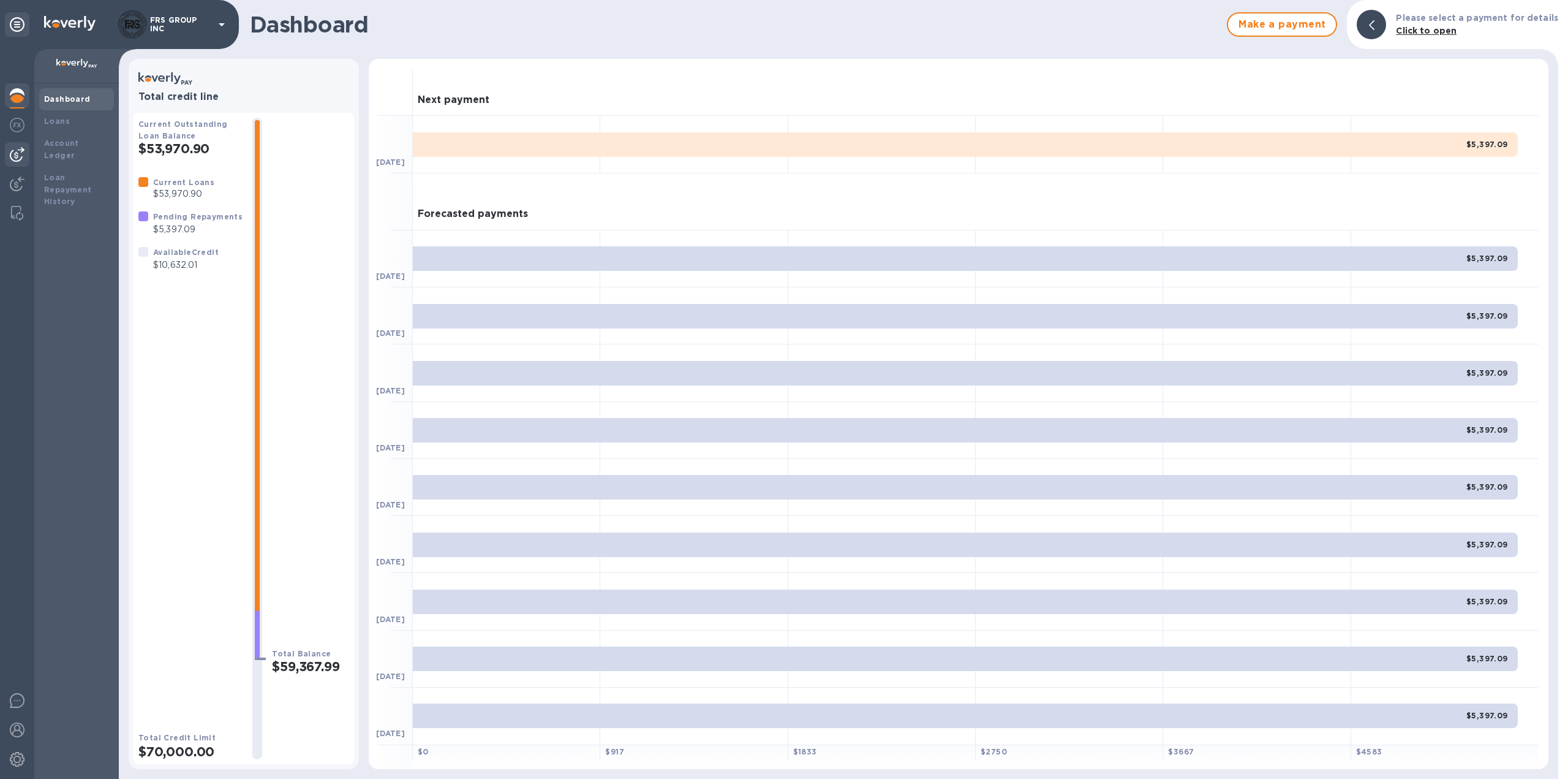
click at [18, 156] on img at bounding box center [17, 154] width 15 height 15
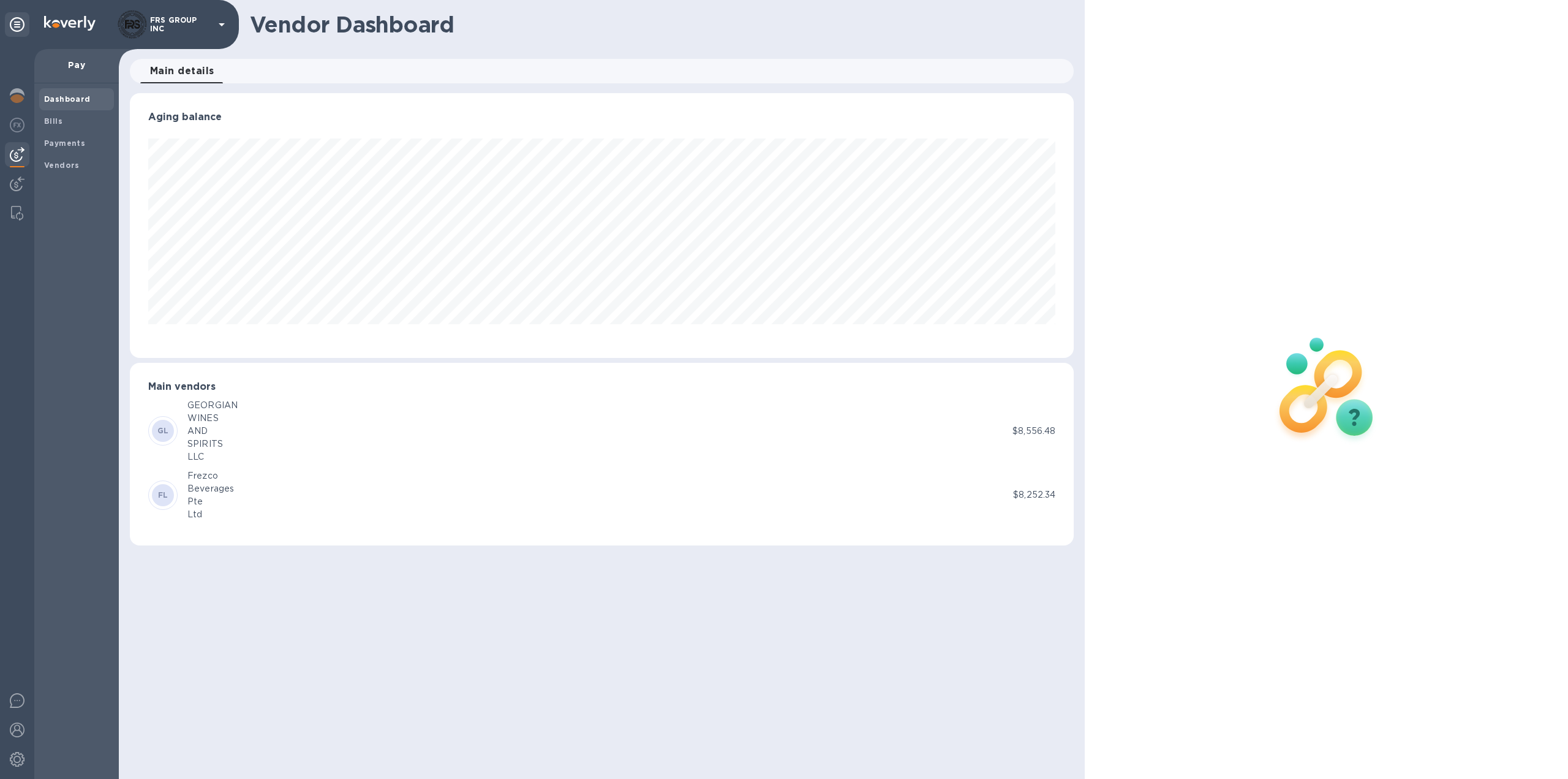
scroll to position [265, 945]
click at [52, 118] on b "Bills" at bounding box center [53, 120] width 18 height 9
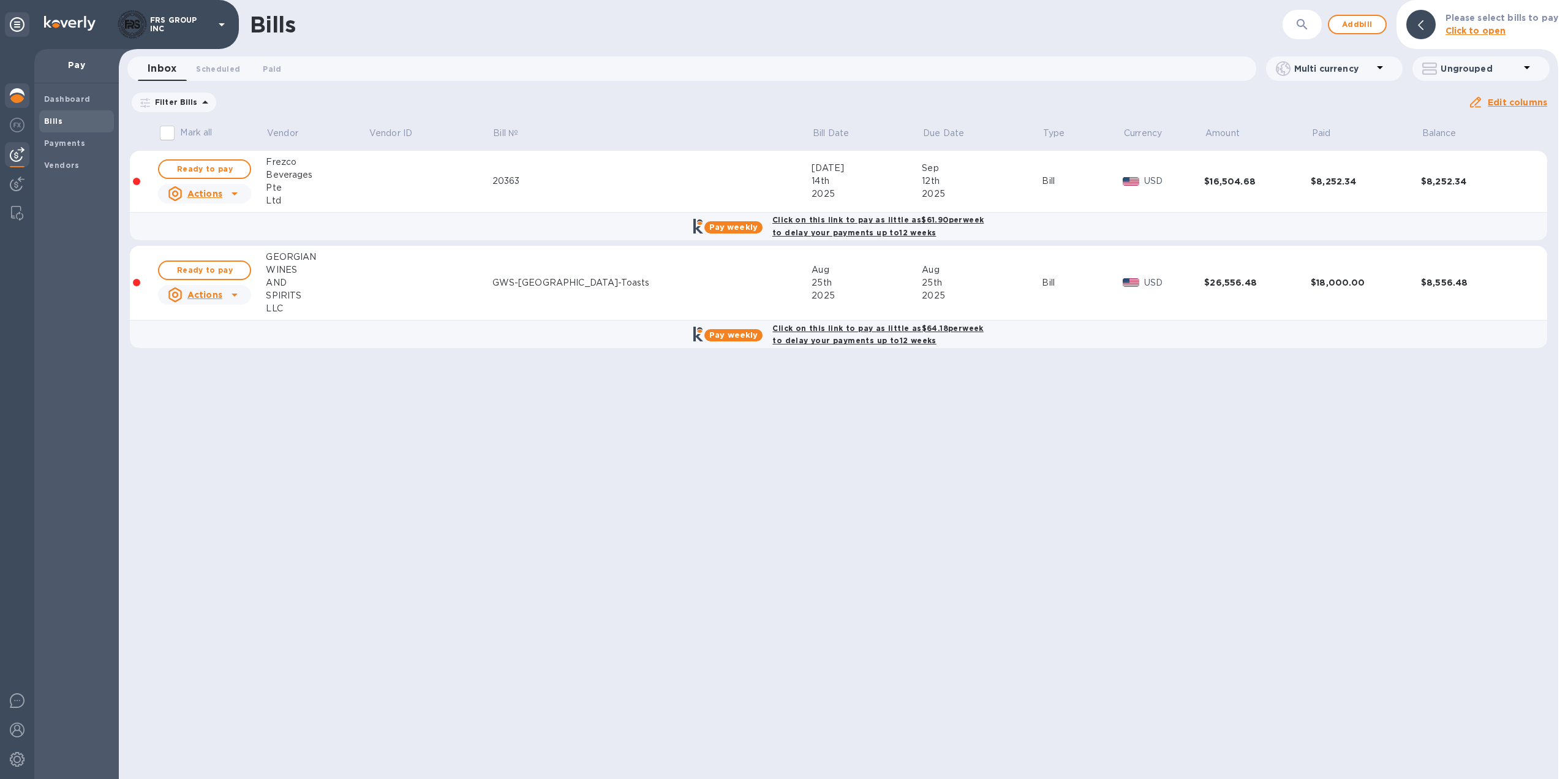
click at [19, 96] on img at bounding box center [17, 95] width 15 height 15
